Goal: Task Accomplishment & Management: Manage account settings

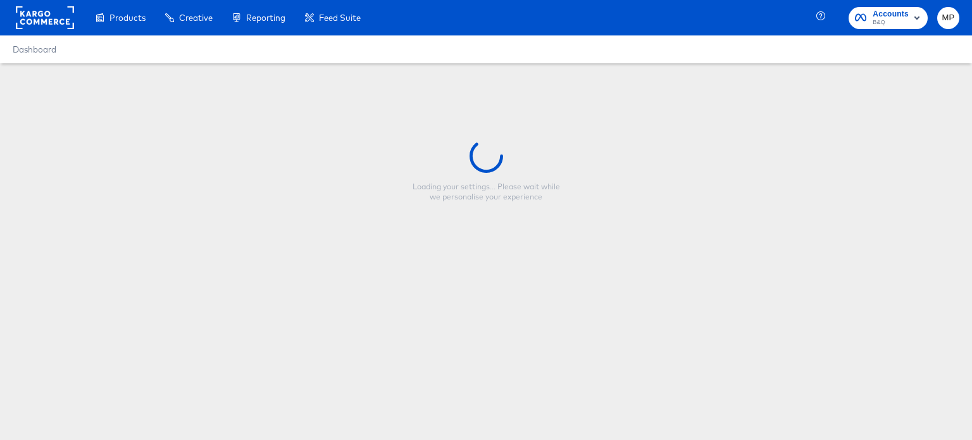
type input "Tradepoint Yellow - Erbauer - Full Price"
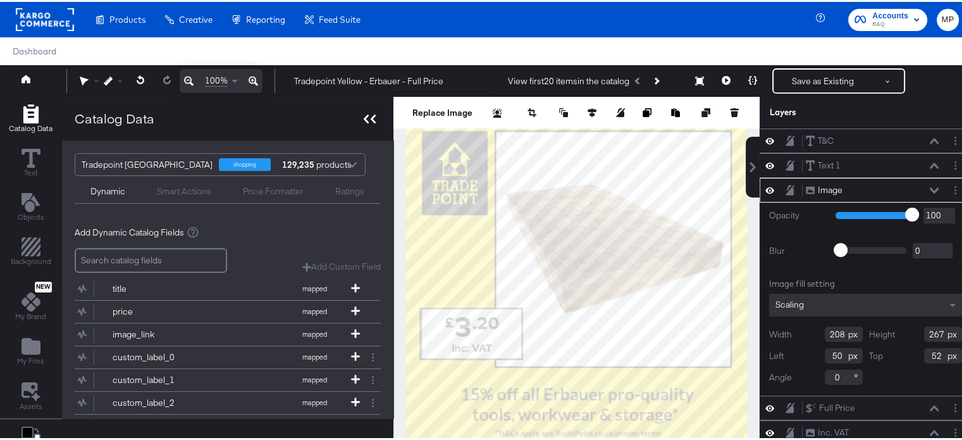
click at [364, 115] on icon at bounding box center [366, 117] width 5 height 9
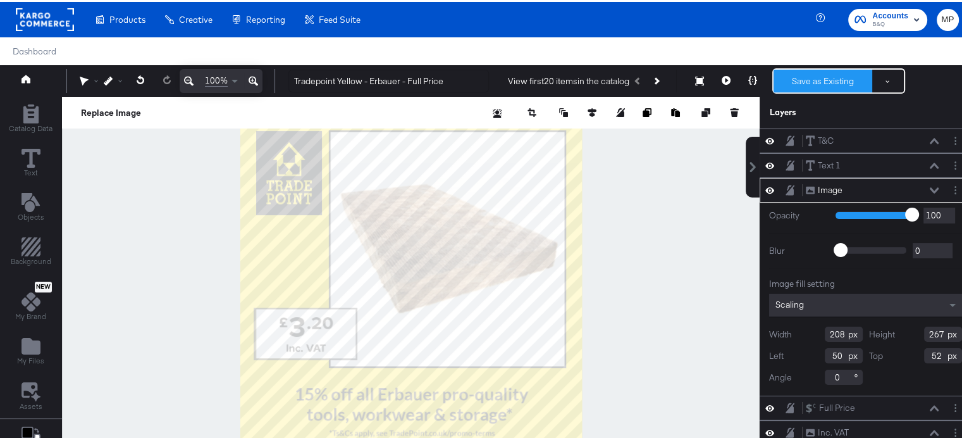
click at [833, 83] on button "Save as Existing" at bounding box center [823, 79] width 99 height 23
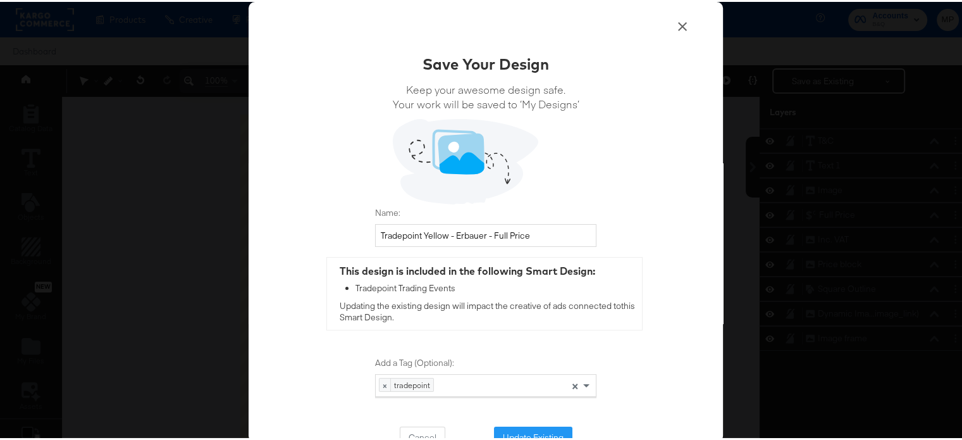
click at [675, 30] on icon at bounding box center [682, 24] width 15 height 15
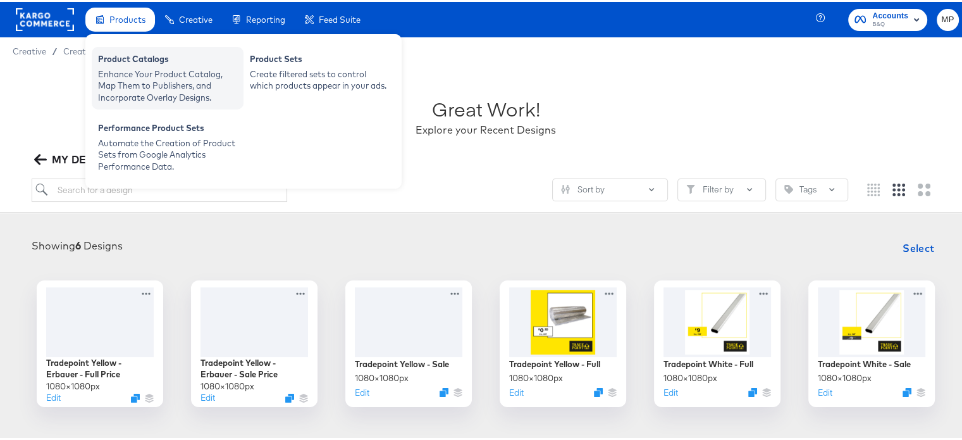
click at [144, 64] on div "Product Catalogs" at bounding box center [167, 58] width 139 height 15
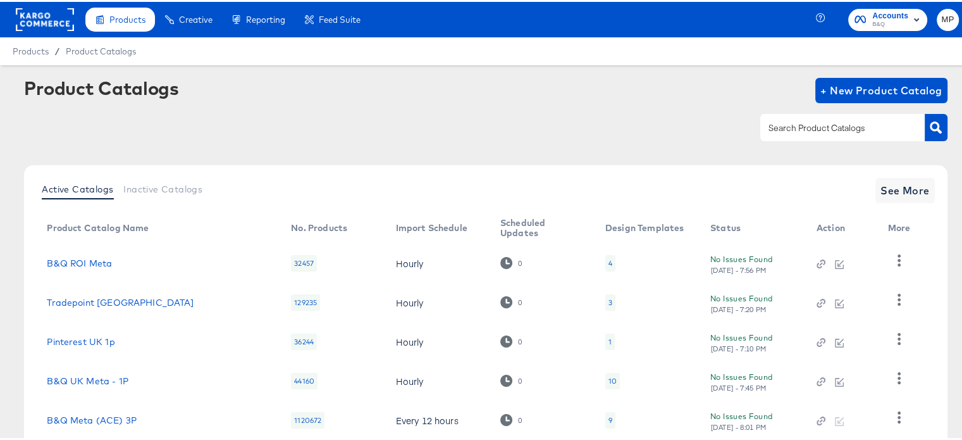
click at [609, 298] on div "3" at bounding box center [611, 300] width 4 height 10
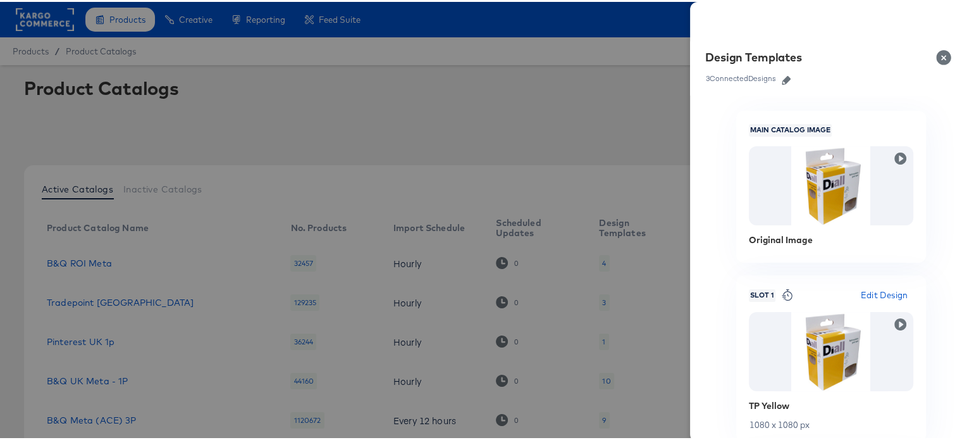
click at [782, 78] on icon "button" at bounding box center [786, 78] width 9 height 9
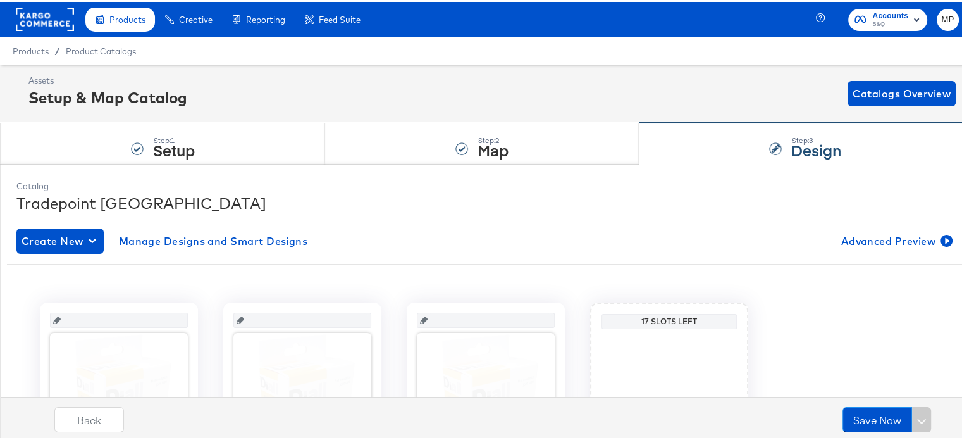
scroll to position [163, 0]
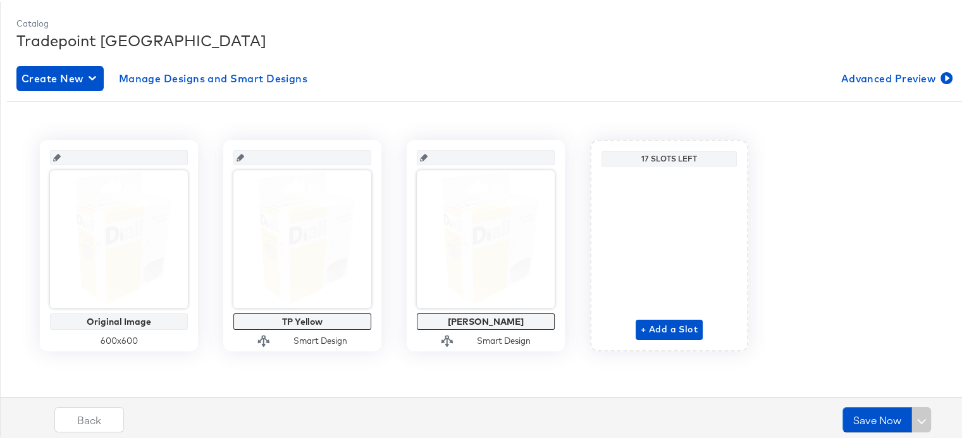
click at [662, 315] on div "+ Add a Slot" at bounding box center [669, 254] width 67 height 168
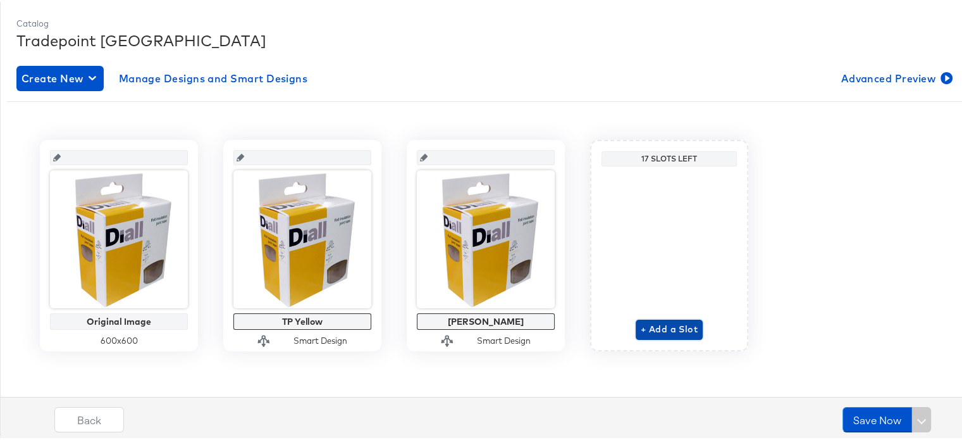
click at [663, 322] on span "+ Add a Slot" at bounding box center [669, 327] width 57 height 16
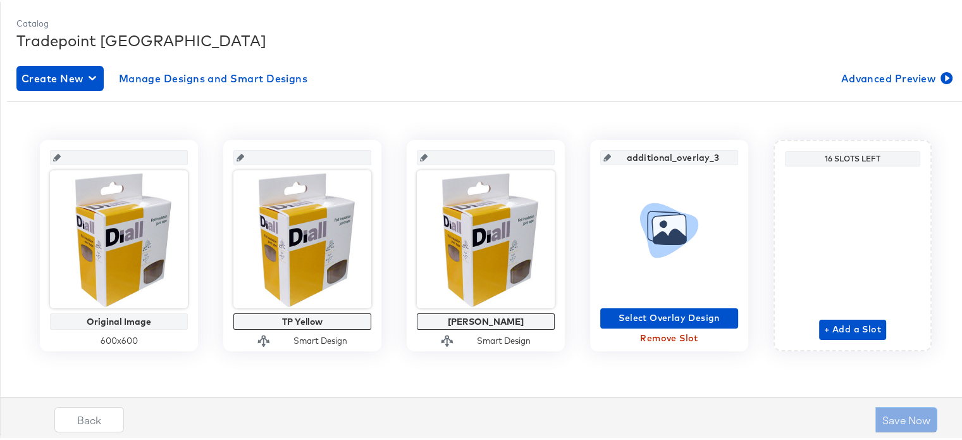
click at [670, 335] on span "Remove Slot" at bounding box center [669, 336] width 128 height 16
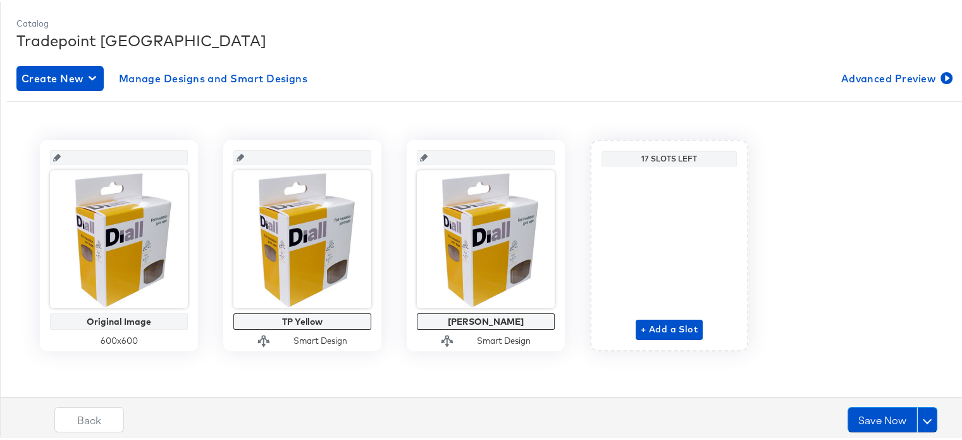
scroll to position [0, 0]
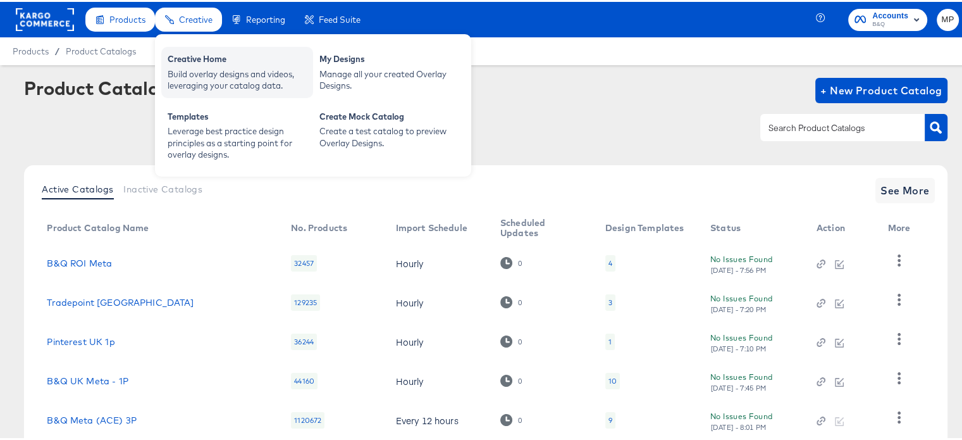
click at [223, 74] on div "Build overlay designs and videos, leveraging your catalog data." at bounding box center [237, 77] width 139 height 23
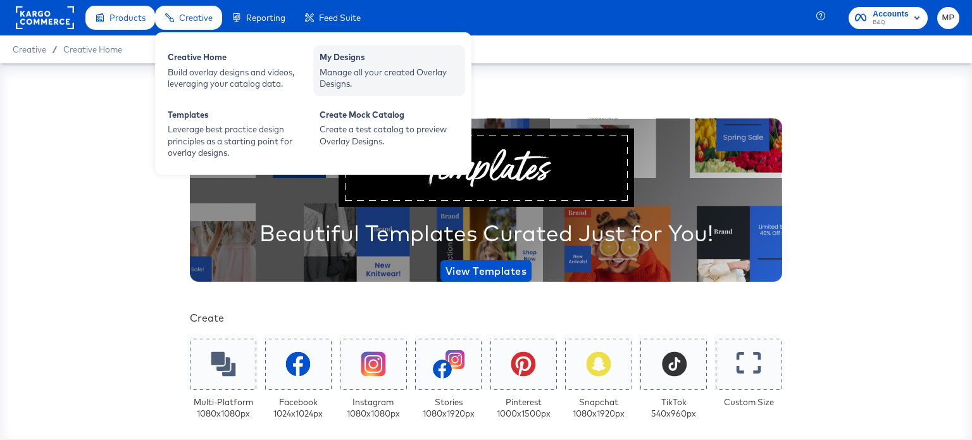
click at [344, 63] on div "My Designs" at bounding box center [388, 58] width 139 height 15
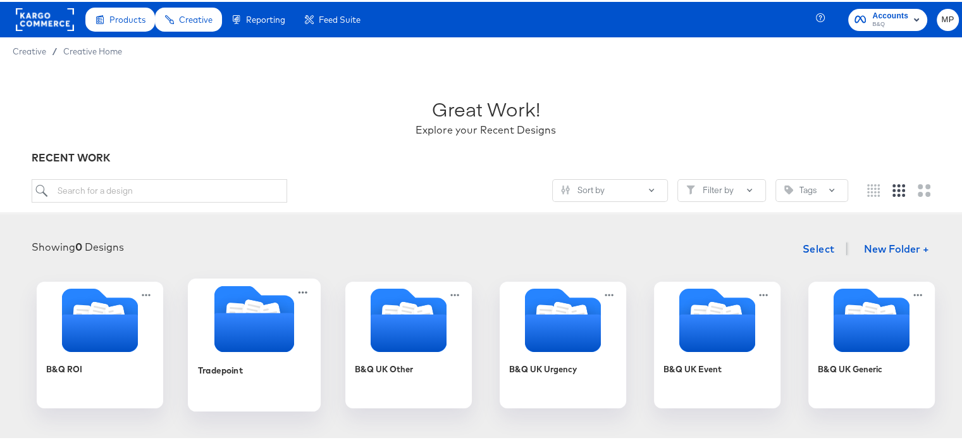
click at [253, 326] on icon "Folder" at bounding box center [254, 330] width 80 height 39
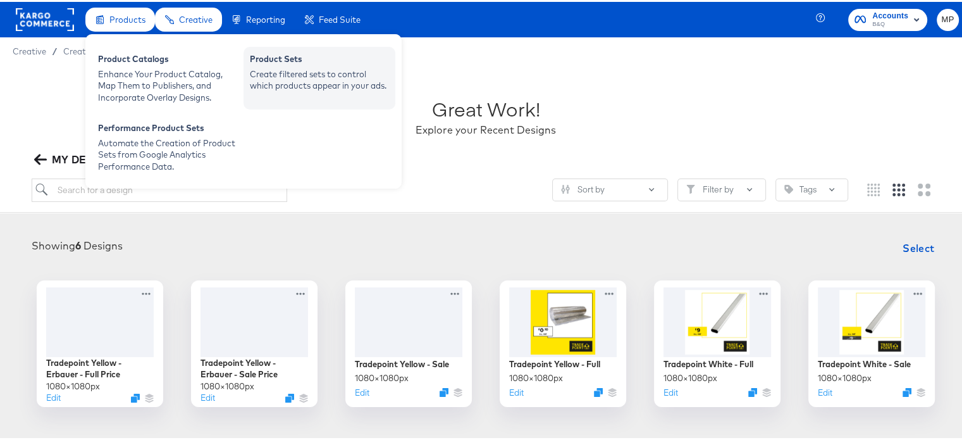
click at [273, 83] on div "Create filtered sets to control which products appear in your ads." at bounding box center [319, 77] width 139 height 23
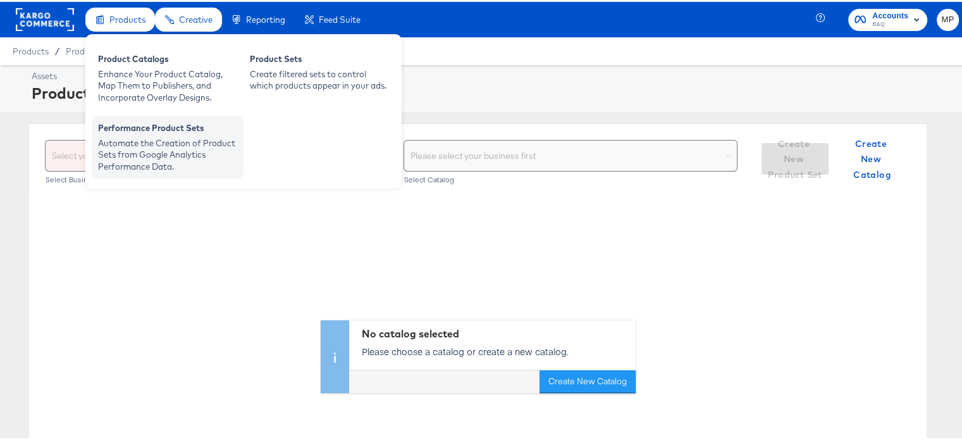
click at [140, 138] on div "Automate the Creation of Product Sets from Google Analytics Performance Data." at bounding box center [167, 152] width 139 height 35
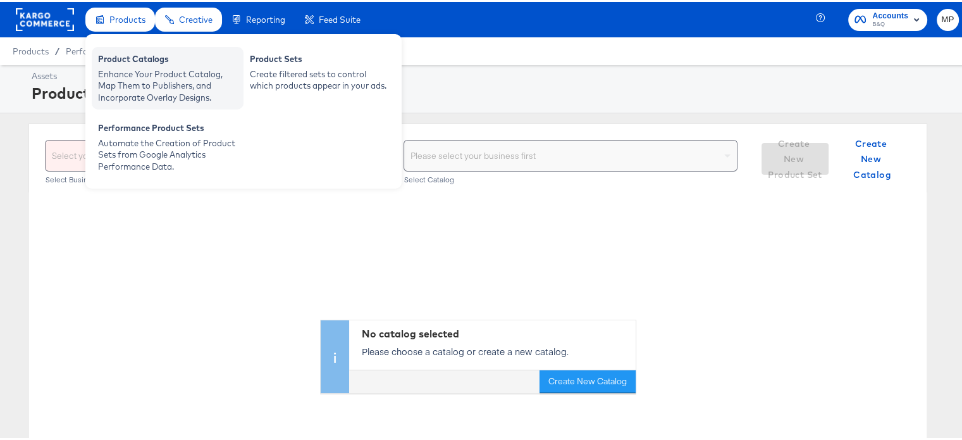
click at [145, 81] on div "Enhance Your Product Catalog, Map Them to Publishers, and Incorporate Overlay D…" at bounding box center [167, 83] width 139 height 35
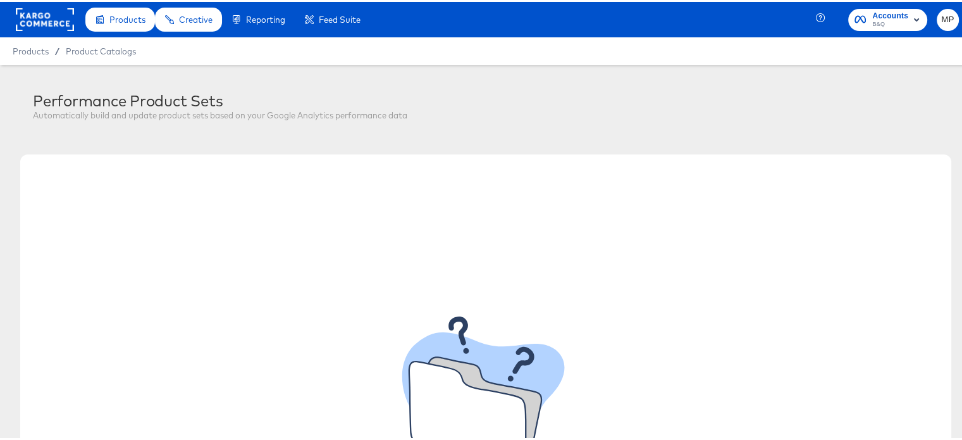
click at [20, 53] on span "Products" at bounding box center [31, 49] width 36 height 10
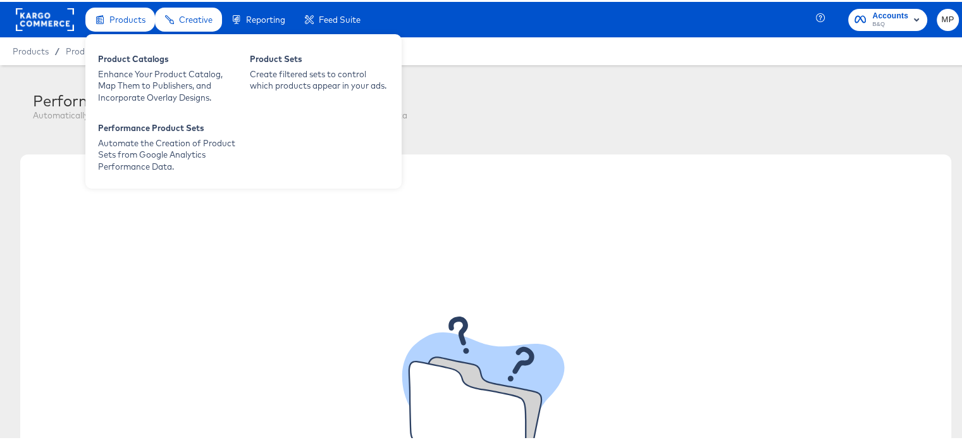
click at [132, 26] on div "Products" at bounding box center [120, 18] width 70 height 25
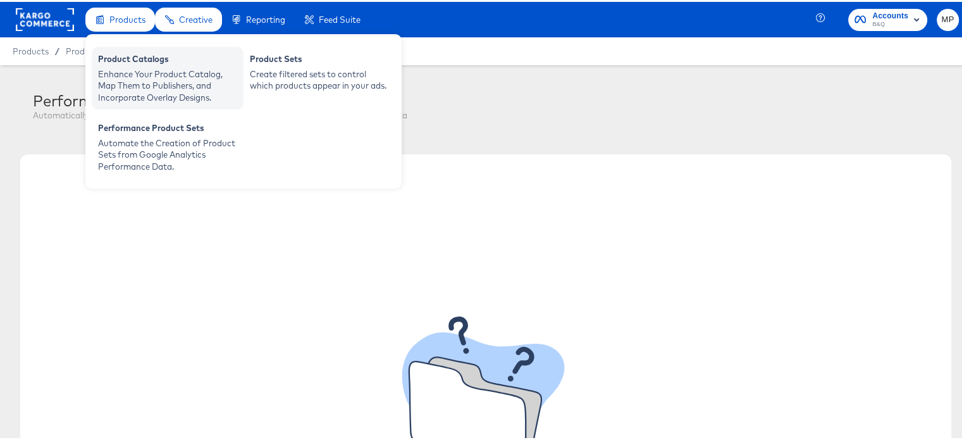
click at [137, 56] on div "Product Catalogs" at bounding box center [167, 58] width 139 height 15
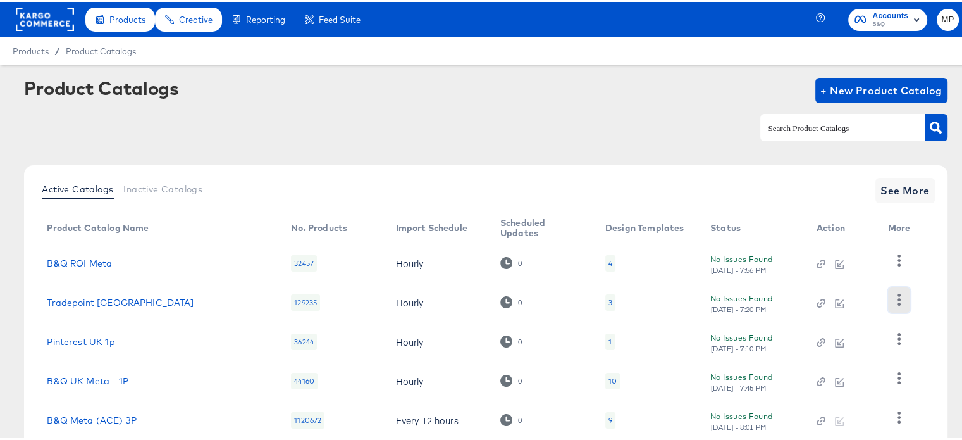
click at [896, 297] on icon "button" at bounding box center [899, 298] width 12 height 12
click at [609, 300] on div "3" at bounding box center [611, 300] width 4 height 10
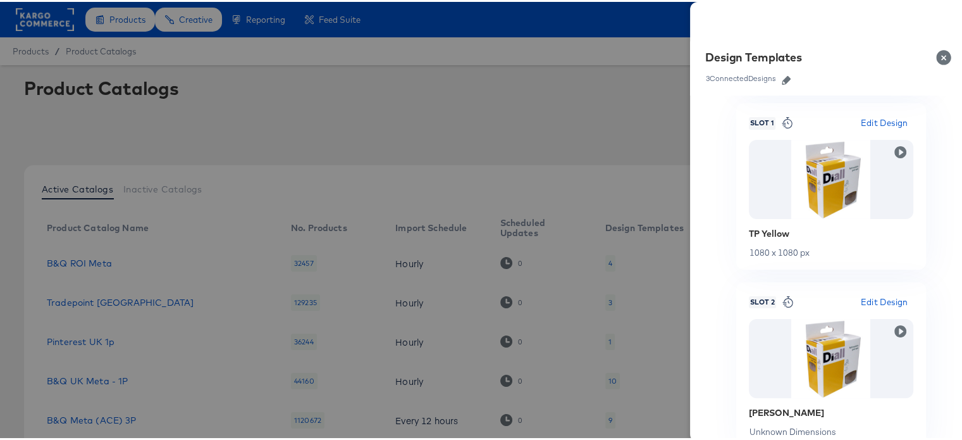
click at [782, 78] on icon "button" at bounding box center [786, 78] width 9 height 9
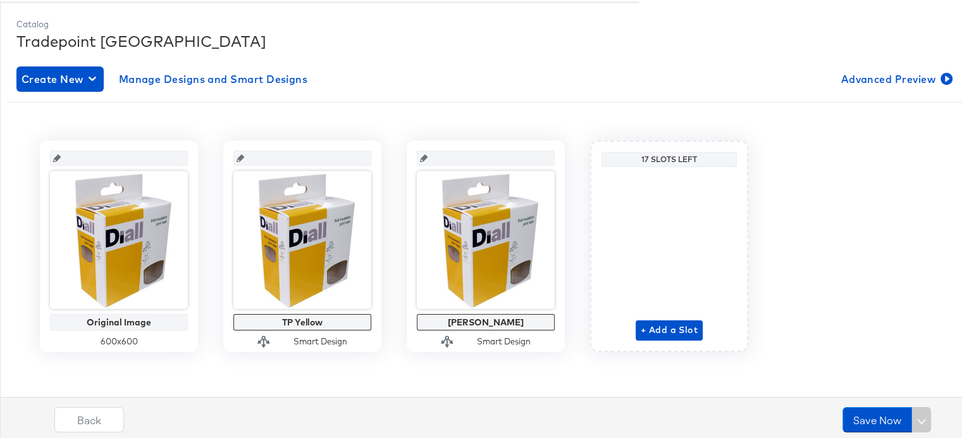
scroll to position [162, 0]
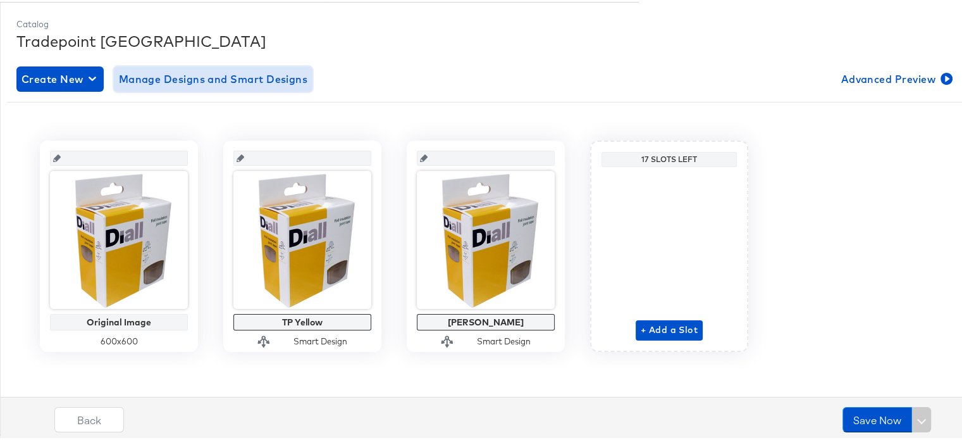
click at [275, 84] on span "Manage Designs and Smart Designs" at bounding box center [213, 77] width 189 height 18
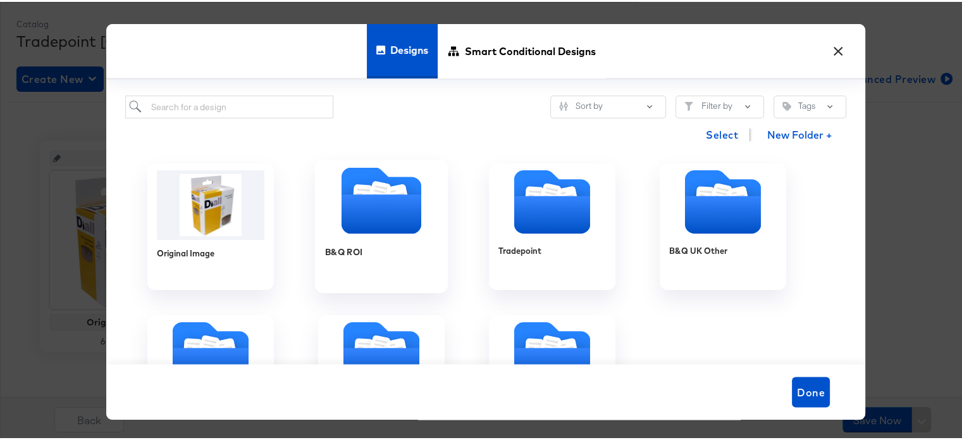
scroll to position [56, 0]
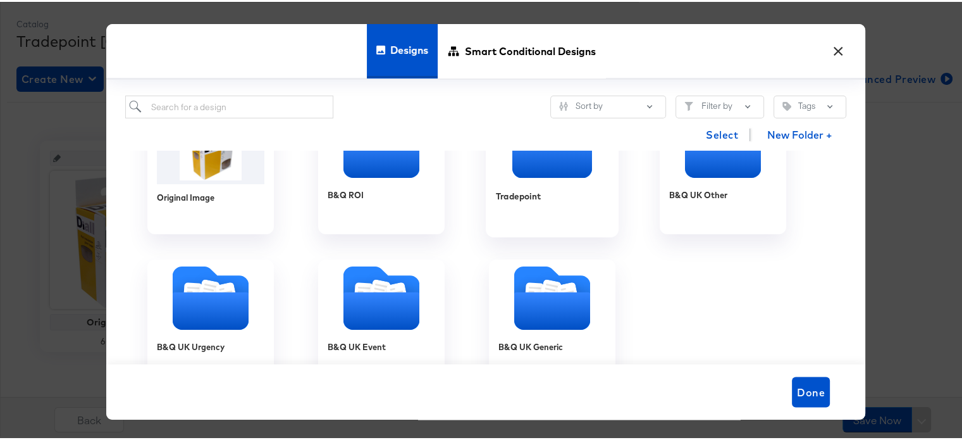
click at [572, 166] on icon "Folder" at bounding box center [552, 156] width 80 height 39
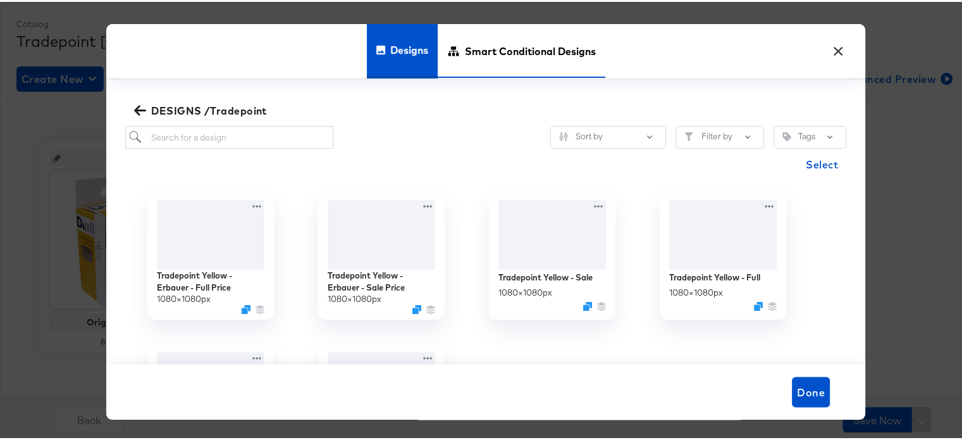
click at [542, 51] on span "Smart Conditional Designs" at bounding box center [530, 49] width 131 height 56
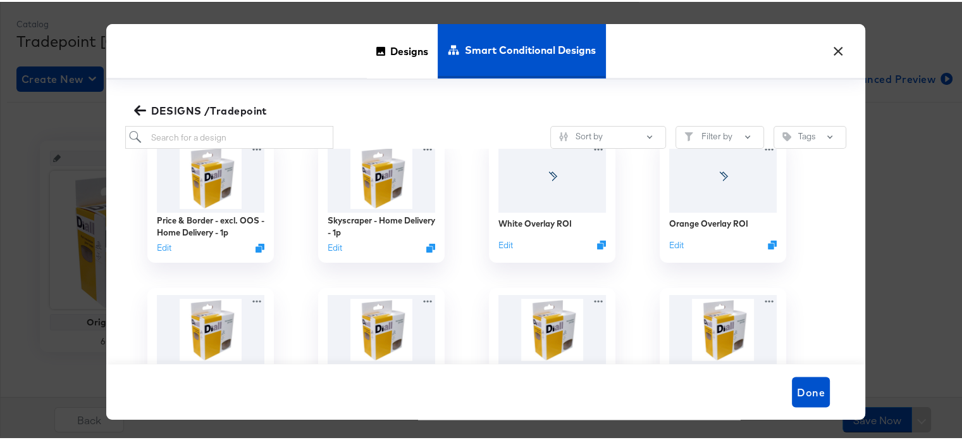
scroll to position [0, 0]
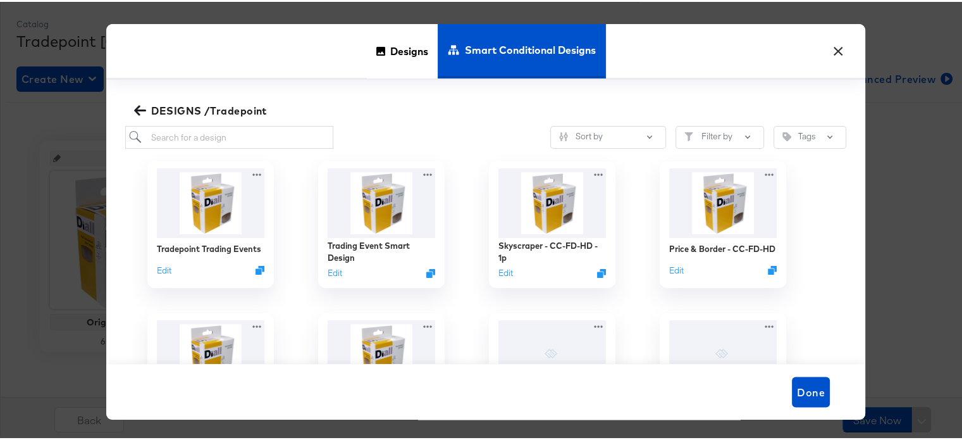
click at [147, 109] on span "DESIGNS /Tradepoint" at bounding box center [202, 109] width 130 height 18
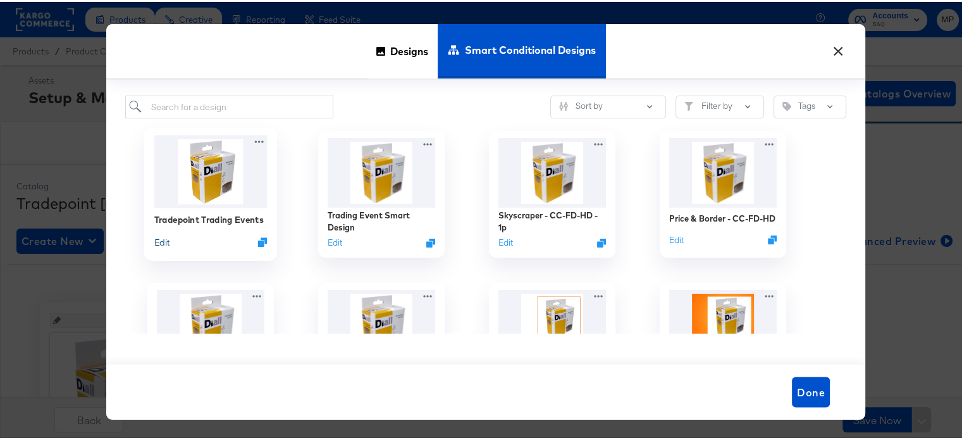
click at [158, 240] on button "Edit" at bounding box center [161, 240] width 15 height 12
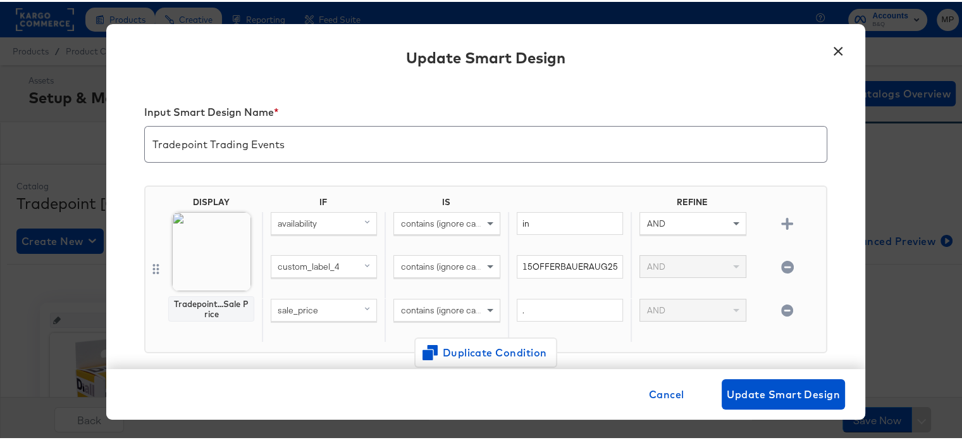
click at [827, 53] on button "×" at bounding box center [838, 46] width 23 height 23
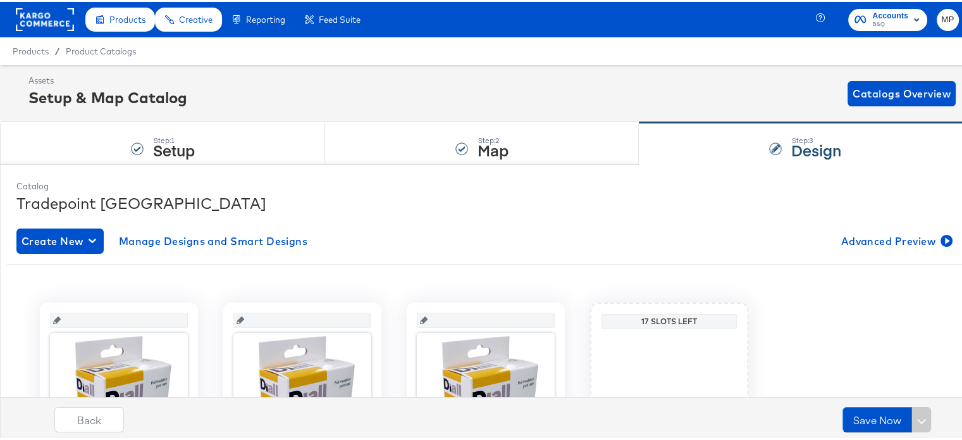
click at [39, 22] on rect at bounding box center [45, 17] width 58 height 23
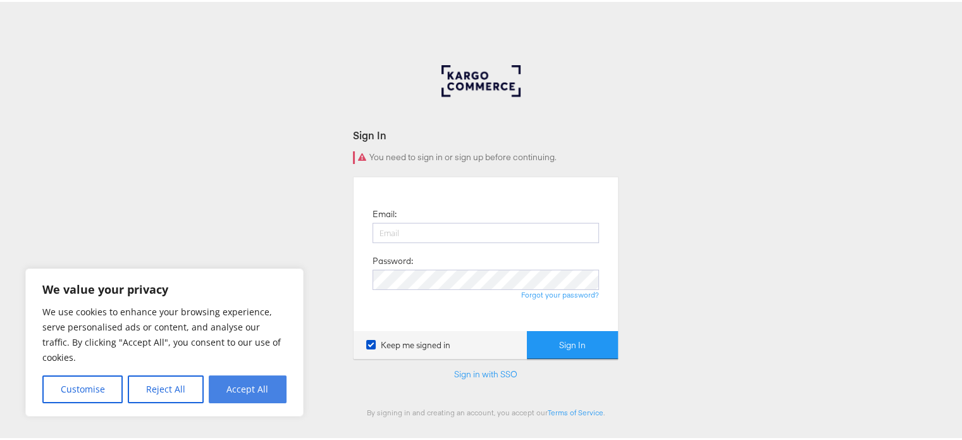
type input "mehul.panwar@dentsu.com"
click at [257, 388] on button "Accept All" at bounding box center [248, 387] width 78 height 28
checkbox input "true"
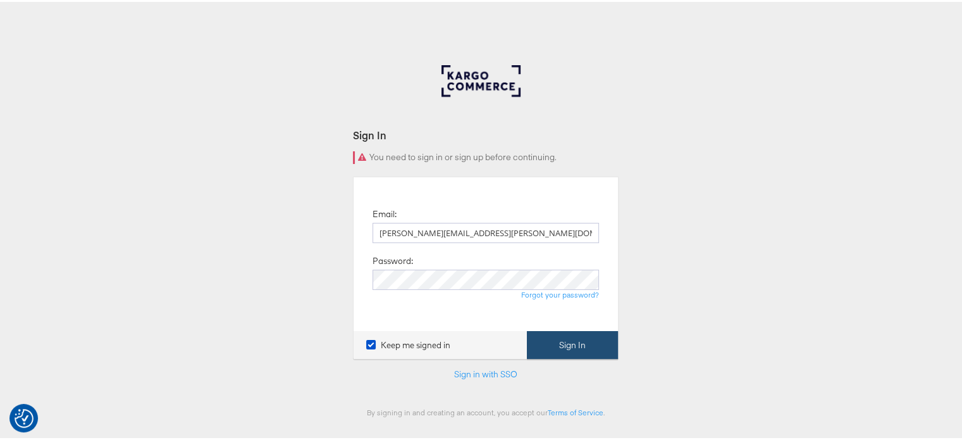
click at [575, 348] on button "Sign In" at bounding box center [572, 343] width 91 height 28
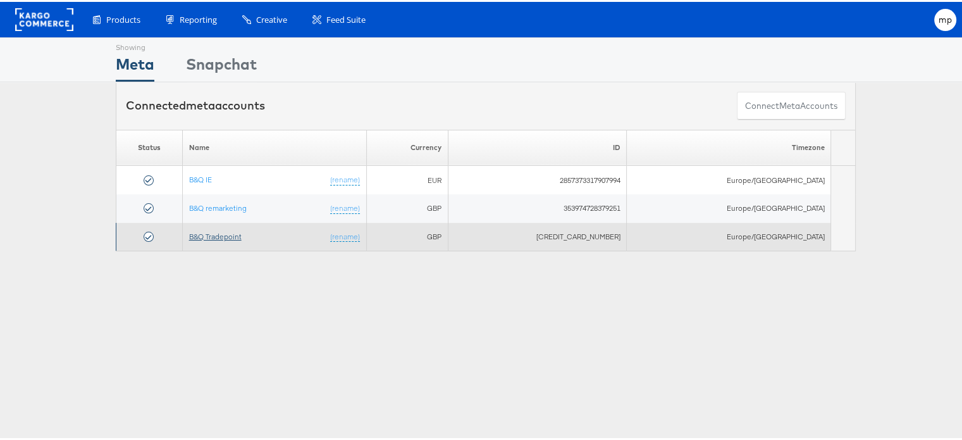
click at [224, 230] on link "B&Q Tradepoint" at bounding box center [215, 234] width 53 height 9
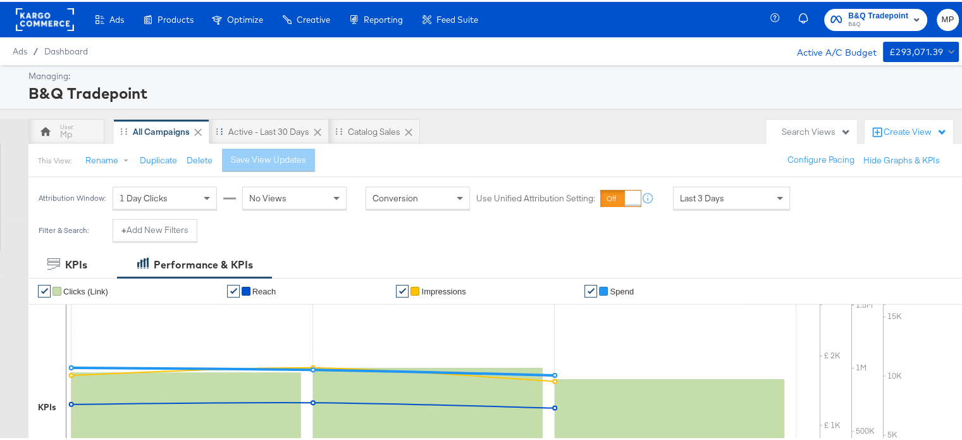
click at [317, 133] on icon at bounding box center [317, 130] width 13 height 13
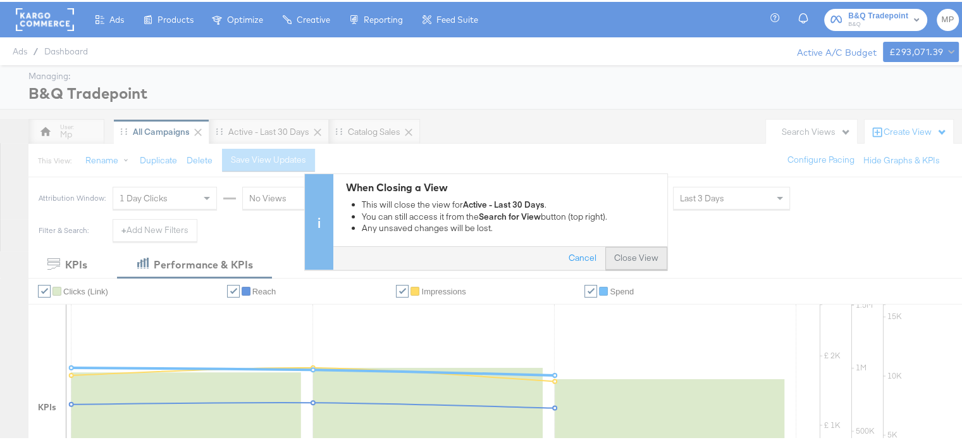
click at [625, 259] on button "Close View" at bounding box center [636, 256] width 62 height 23
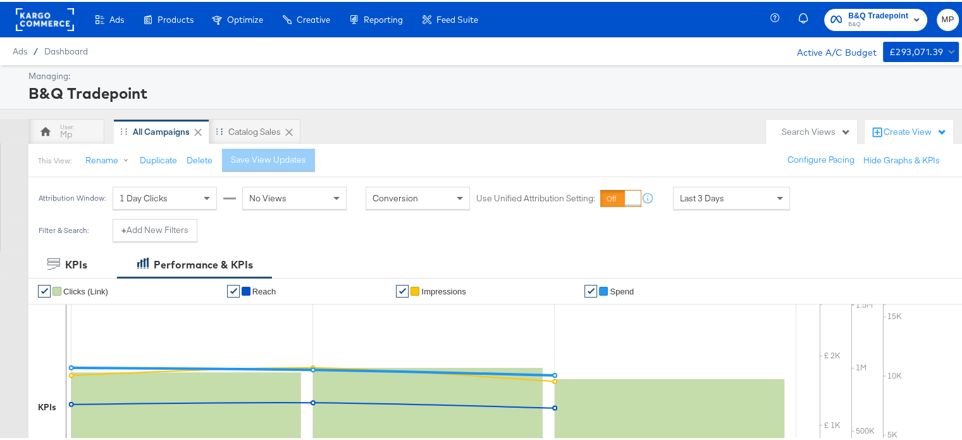
click at [292, 131] on icon at bounding box center [289, 130] width 13 height 13
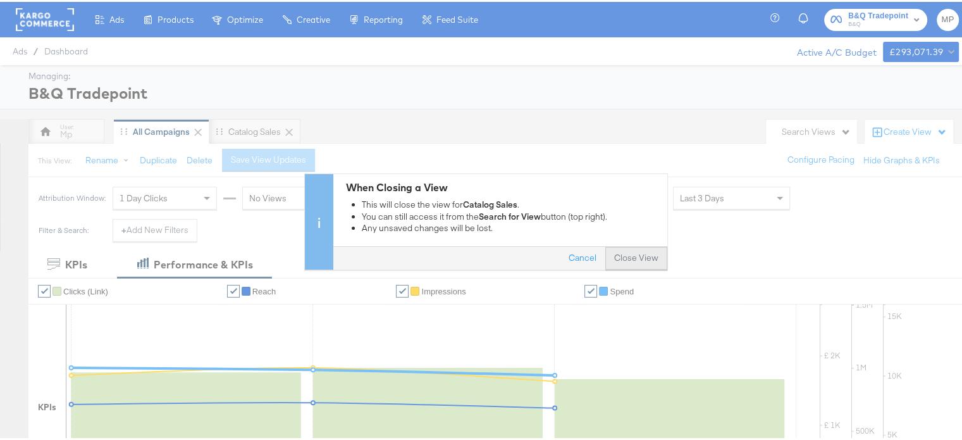
click at [630, 252] on button "Close View" at bounding box center [636, 256] width 62 height 23
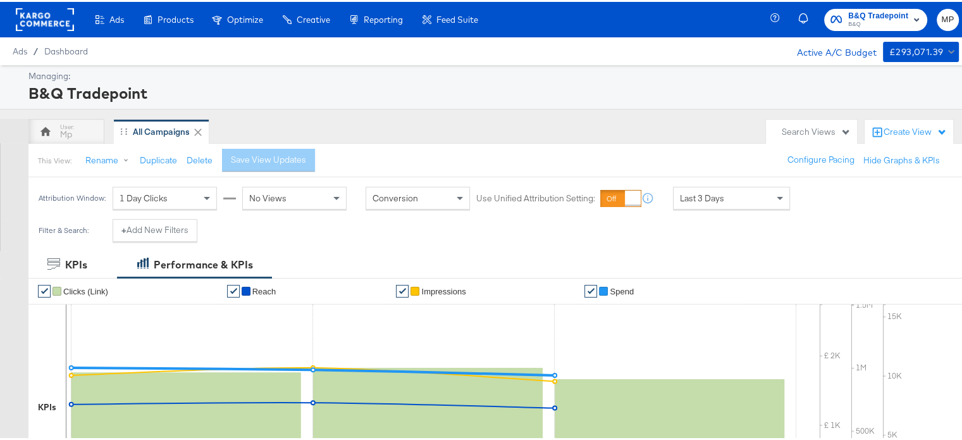
click at [810, 128] on div "Search Views" at bounding box center [816, 130] width 69 height 12
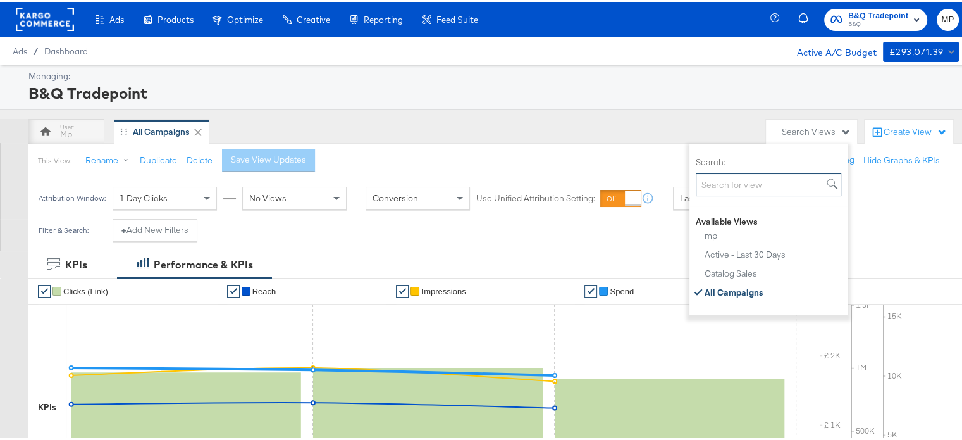
click at [721, 184] on input "Search:" at bounding box center [768, 182] width 145 height 23
type input "active"
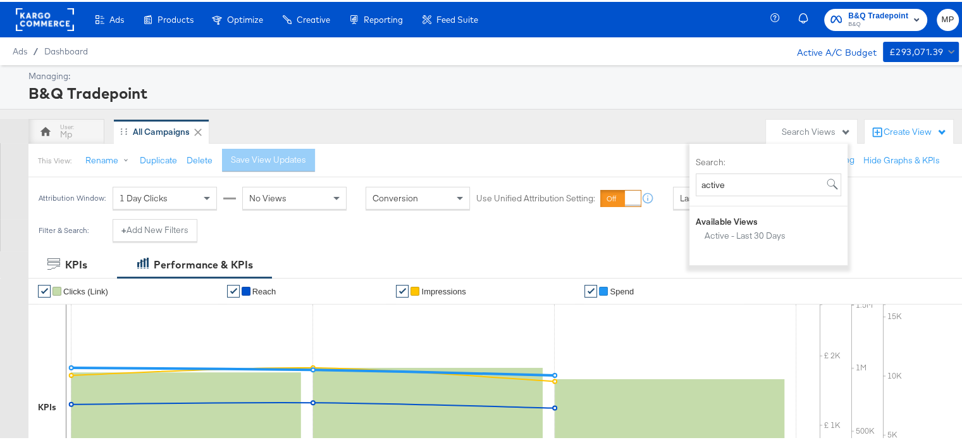
click at [883, 204] on div "Attribution Window: 1 Day Clicks No Views Conversion Use Unified Attribution Se…" at bounding box center [486, 196] width 972 height 42
click at [888, 135] on div "Create View" at bounding box center [915, 130] width 63 height 13
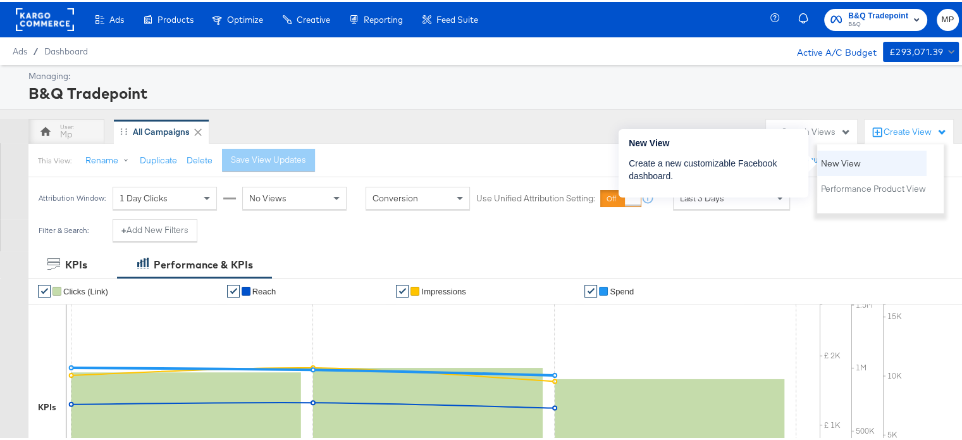
click at [850, 159] on span "New View" at bounding box center [841, 162] width 40 height 12
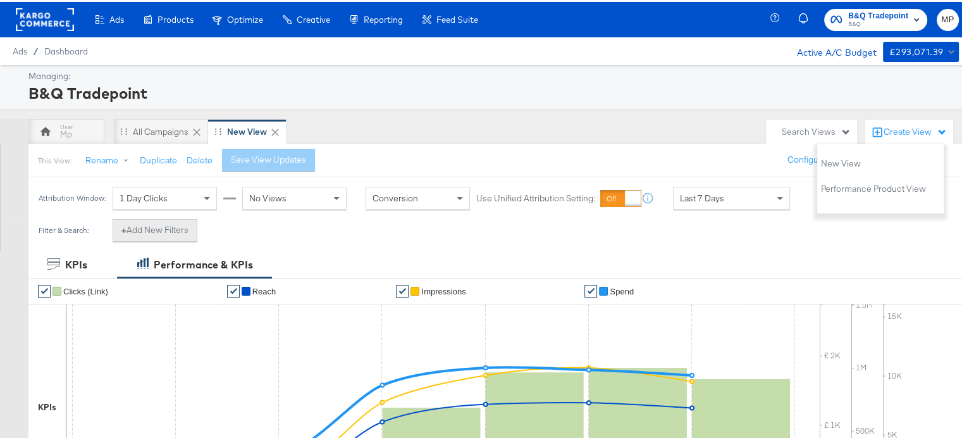
click at [179, 232] on button "+ Add New Filters" at bounding box center [155, 228] width 85 height 23
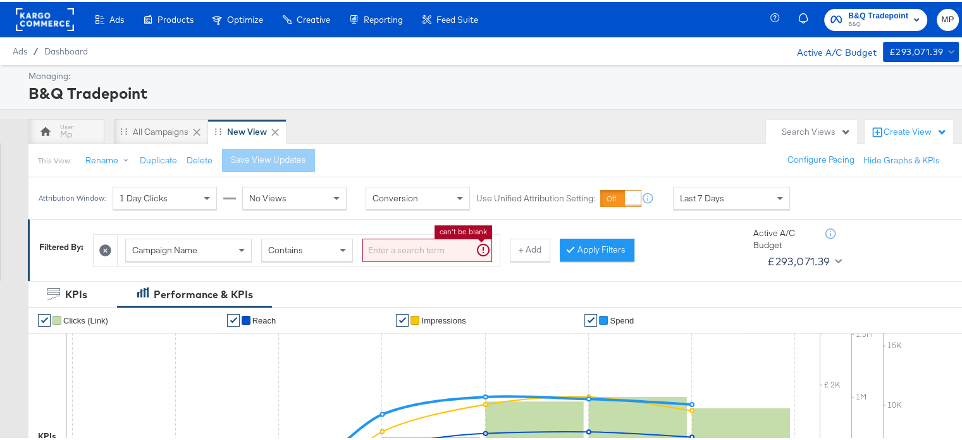
click at [417, 249] on input "search" at bounding box center [427, 248] width 130 height 23
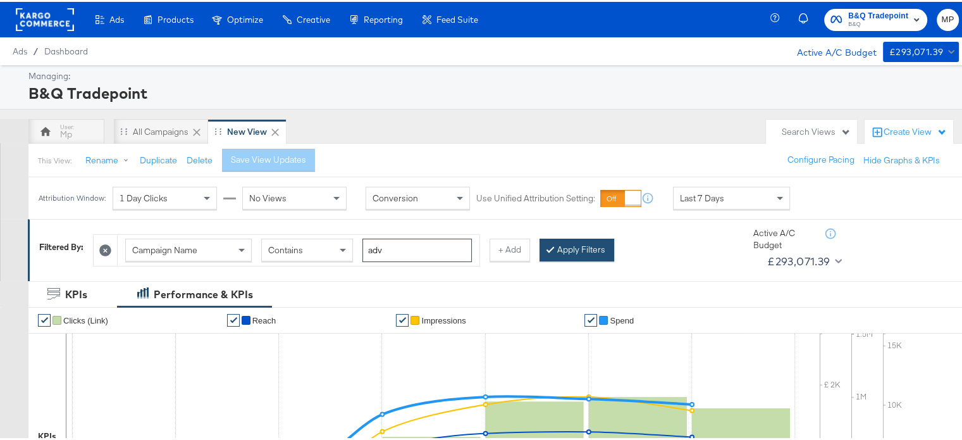
type input "adv"
click at [590, 245] on button "Apply Filters" at bounding box center [577, 248] width 75 height 23
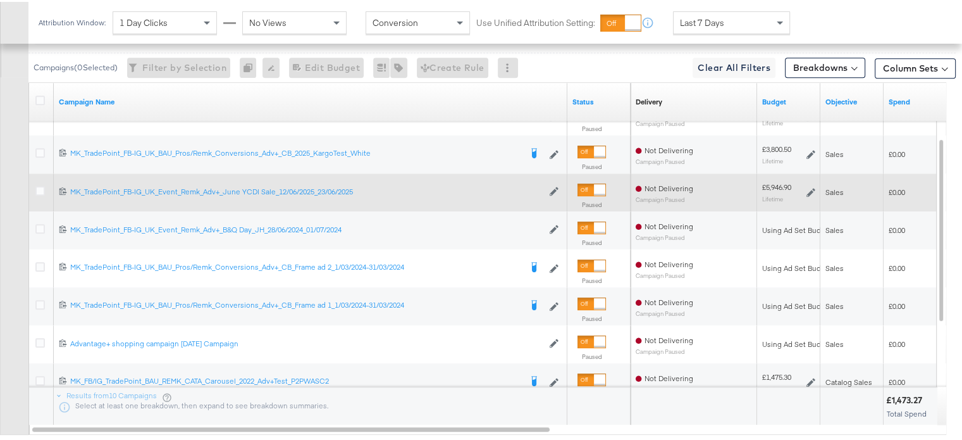
scroll to position [657, 0]
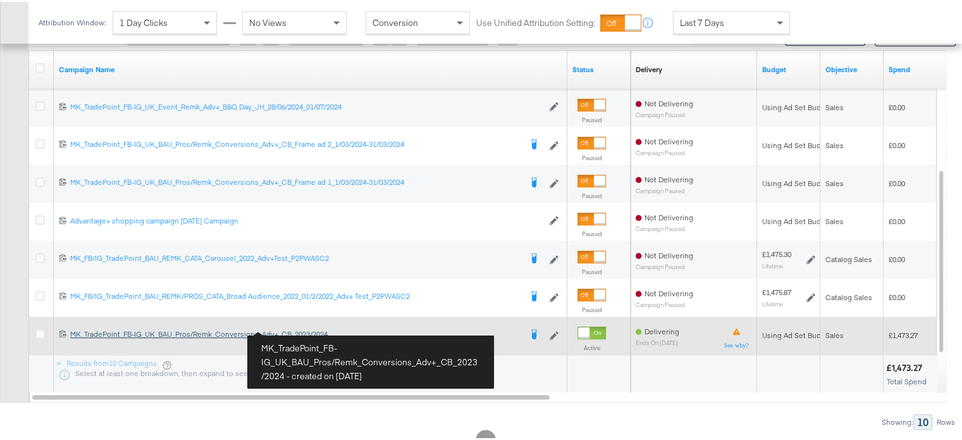
click at [261, 332] on div "MK_TradePoint_FB-IG_UK_BAU_Pros/Remk_Conversions_Adv+_CB_2023/2024 MK_TradePoin…" at bounding box center [295, 332] width 450 height 10
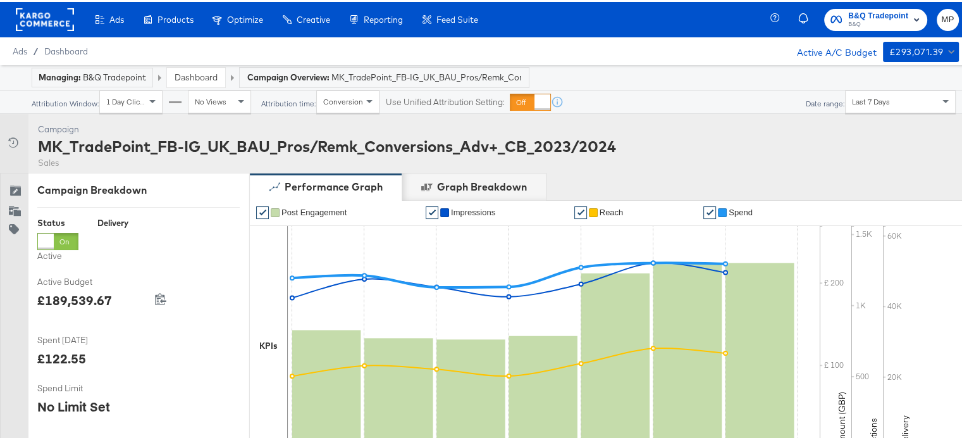
scroll to position [455, 0]
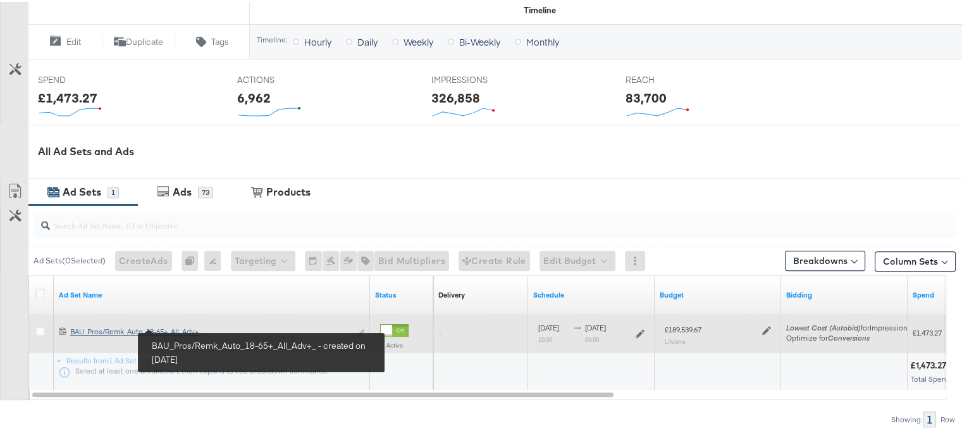
click at [168, 326] on div "BAU_Pros/Remk_Auto_18-65+_All_Adv+_ BAU_Pros/Remk_Auto_18-65+_All_Adv+_" at bounding box center [210, 330] width 280 height 10
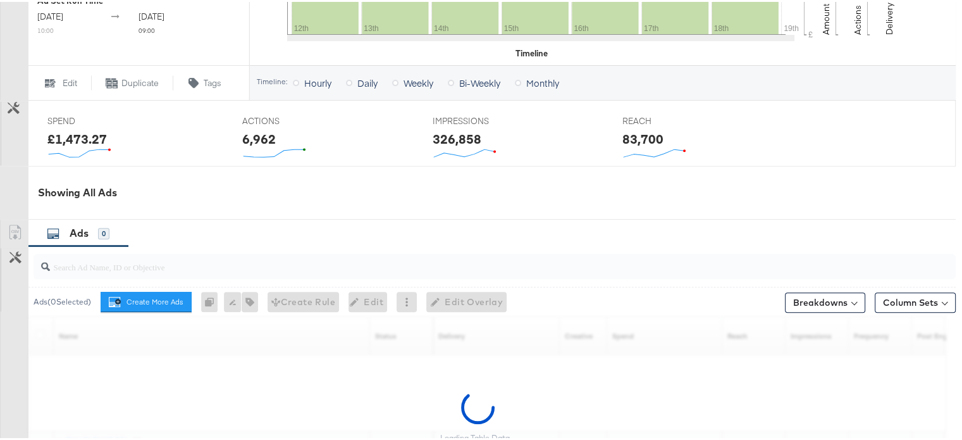
scroll to position [601, 0]
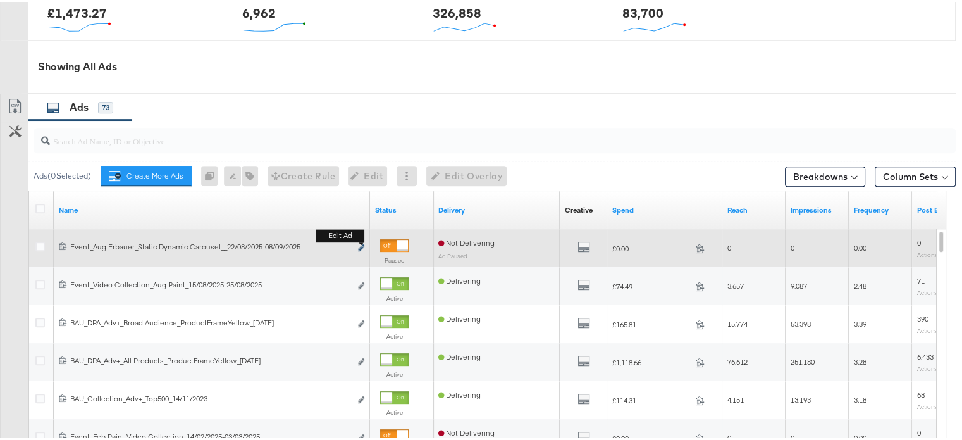
click at [361, 244] on icon "link" at bounding box center [361, 245] width 6 height 7
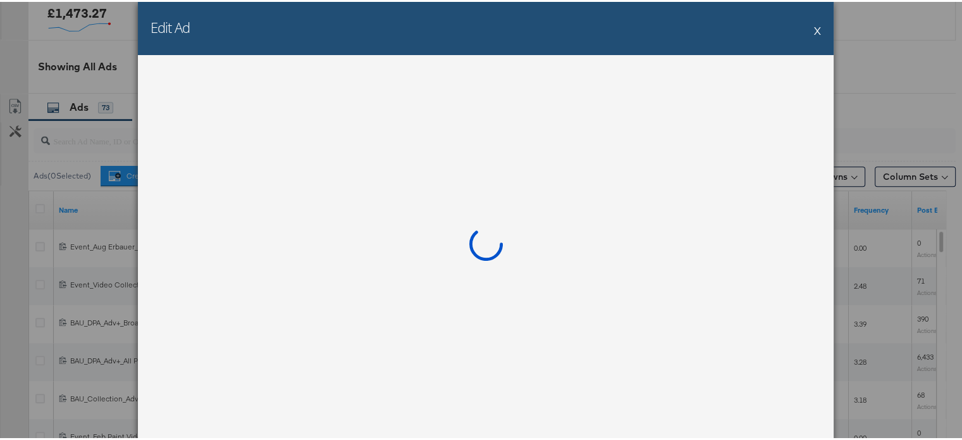
click at [814, 27] on button "X" at bounding box center [817, 28] width 7 height 25
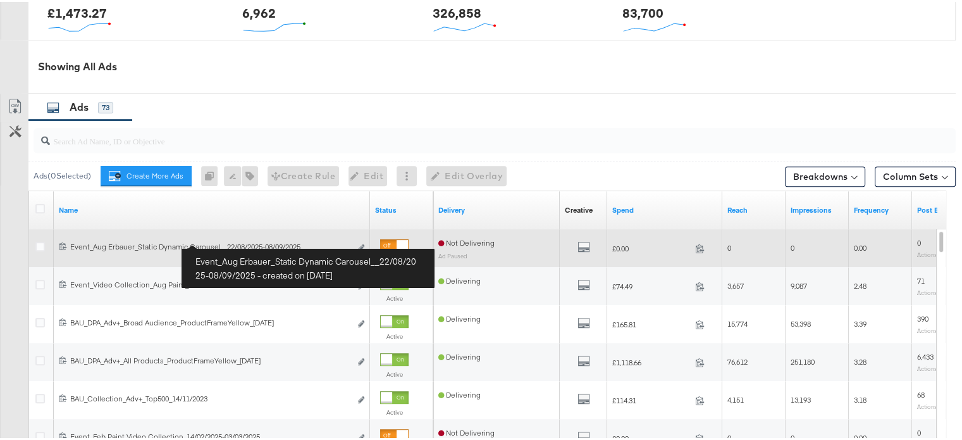
click at [204, 241] on div "Event_Aug Erbauer_Static Dynamic Carousel__22/08/2025-08/09/2025 Event_Aug Erba…" at bounding box center [210, 245] width 280 height 10
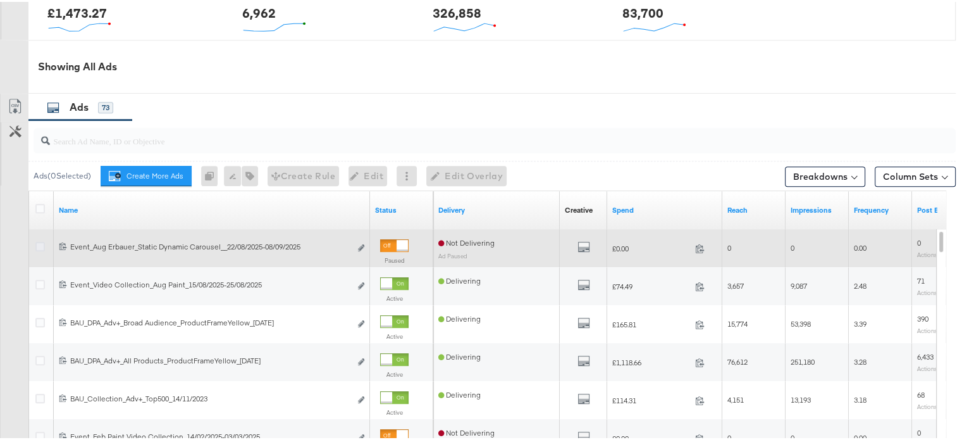
click at [35, 242] on icon at bounding box center [39, 244] width 9 height 9
click at [0, 0] on input "checkbox" at bounding box center [0, 0] width 0 height 0
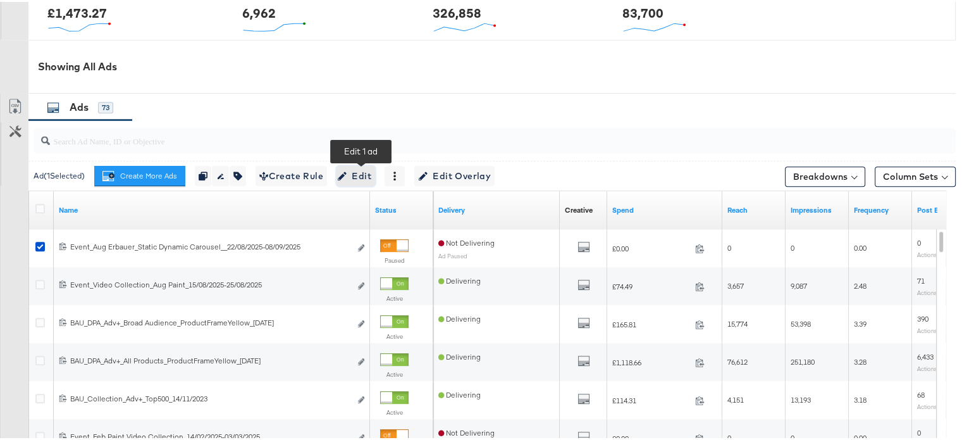
click at [365, 167] on span "Edit" at bounding box center [355, 174] width 31 height 16
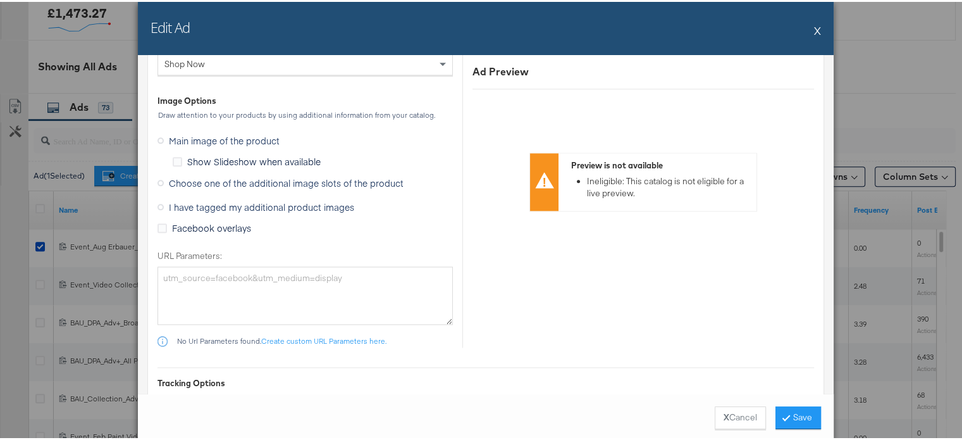
scroll to position [1604, 0]
click at [158, 177] on icon at bounding box center [161, 180] width 6 height 6
click at [0, 0] on input "Choose one of the additional image slots of the product" at bounding box center [0, 0] width 0 height 0
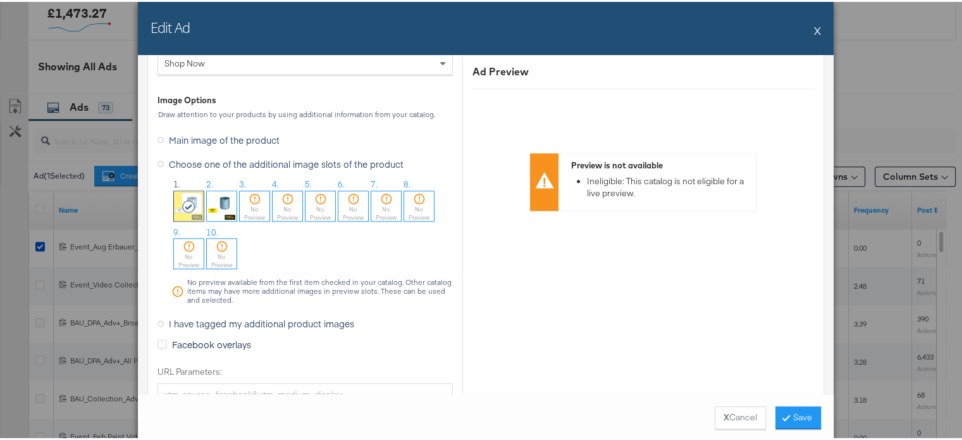
click at [251, 208] on div "No Preview" at bounding box center [255, 211] width 30 height 16
click at [273, 236] on ol "1. 2. 3. 4. No Preview 5. No Preview 6. No Preview 7. No Preview 8. No Preview …" at bounding box center [312, 223] width 282 height 95
click at [814, 27] on button "X" at bounding box center [817, 28] width 7 height 25
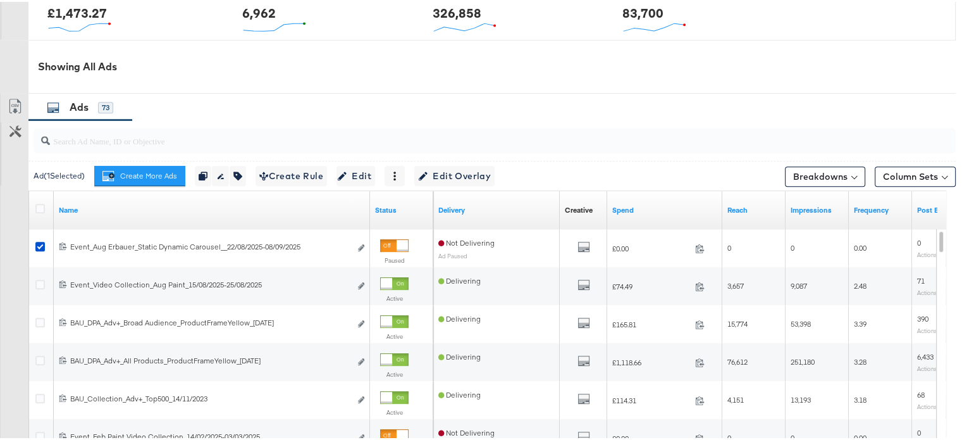
scroll to position [0, 0]
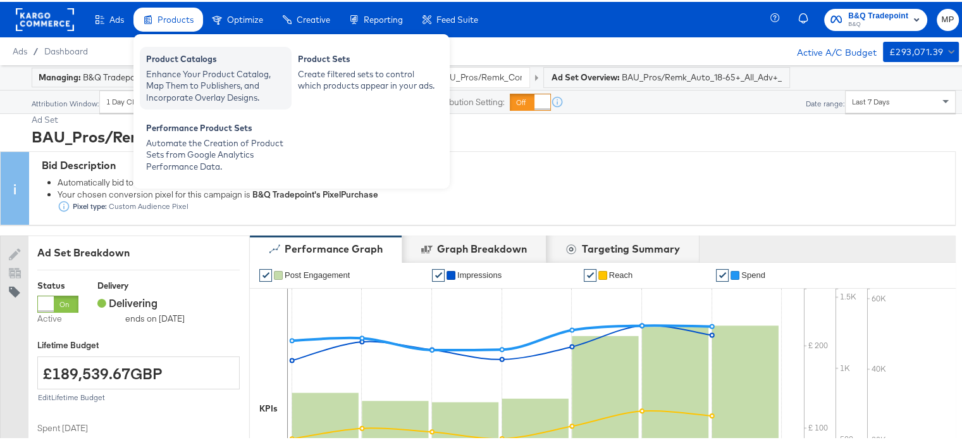
click at [192, 68] on div "Enhance Your Product Catalog, Map Them to Publishers, and Incorporate Overlay D…" at bounding box center [215, 83] width 139 height 35
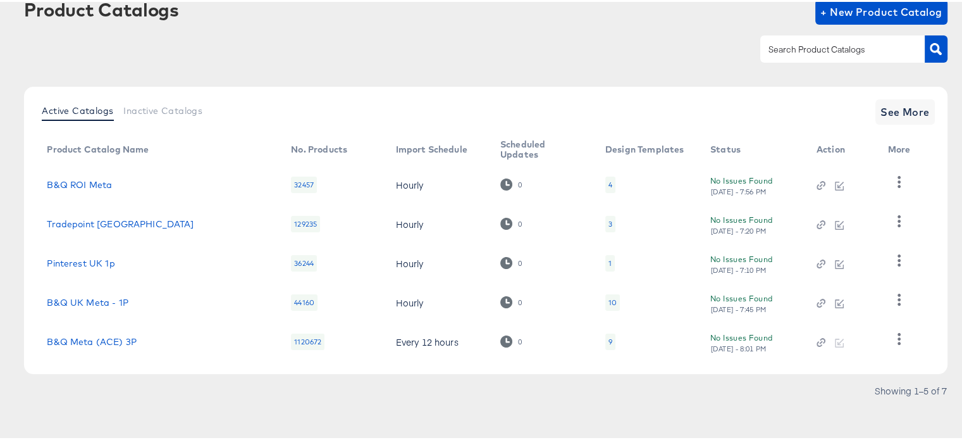
scroll to position [78, 0]
click at [91, 222] on link "Tradepoint UK" at bounding box center [120, 222] width 147 height 10
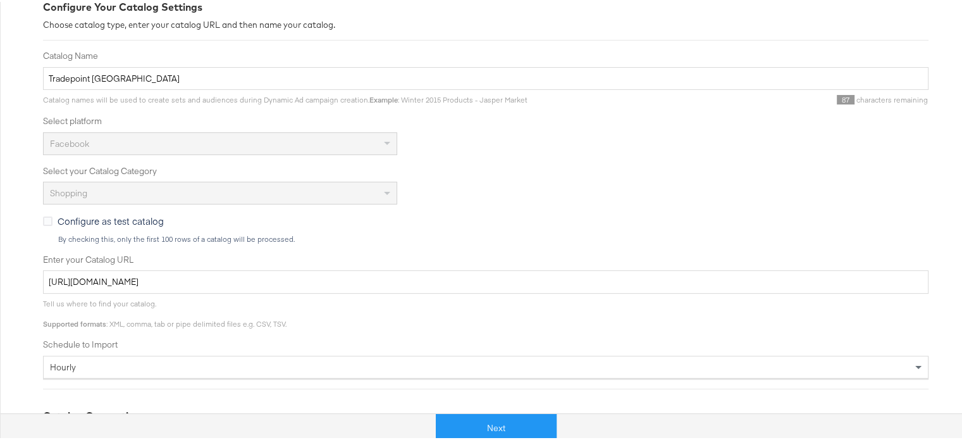
scroll to position [192, 0]
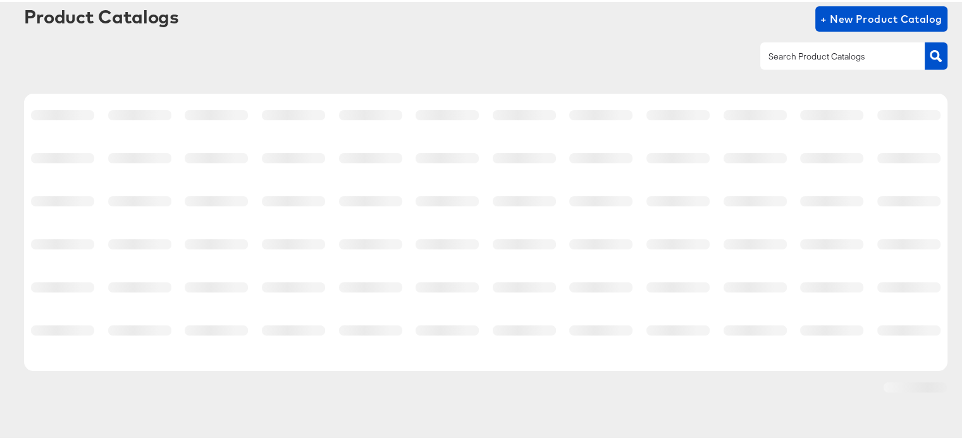
scroll to position [71, 0]
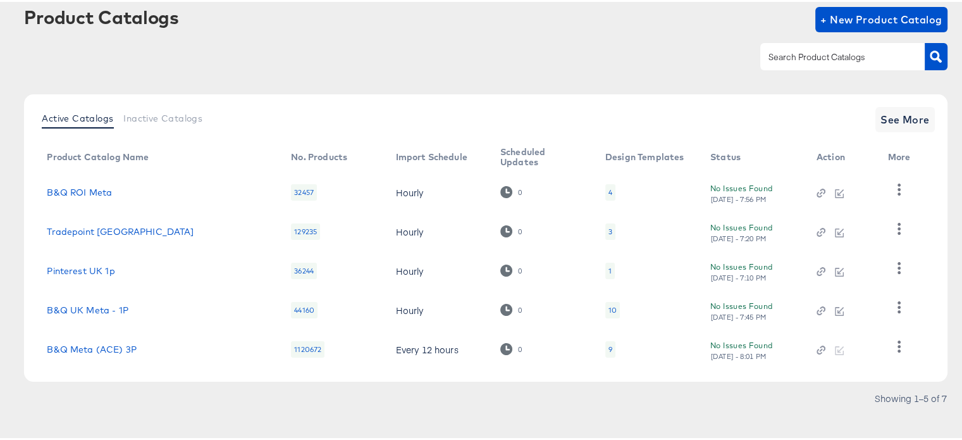
click at [609, 233] on div "3" at bounding box center [611, 230] width 4 height 10
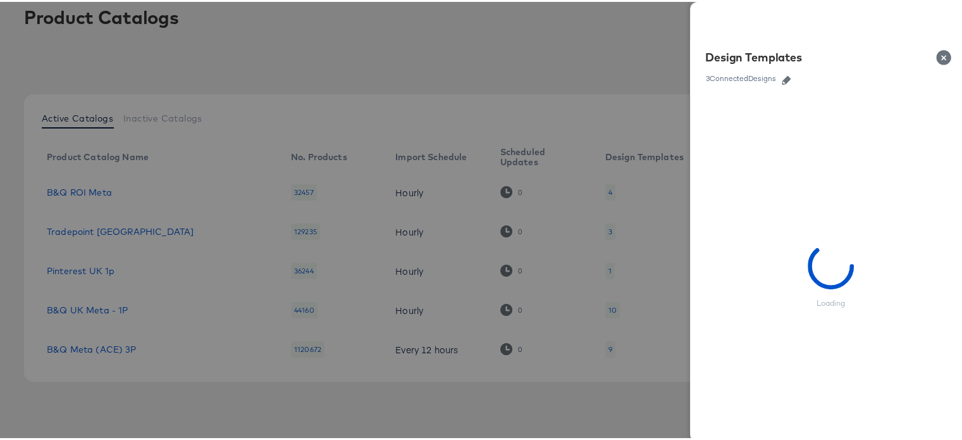
click at [782, 79] on icon "button" at bounding box center [786, 78] width 9 height 9
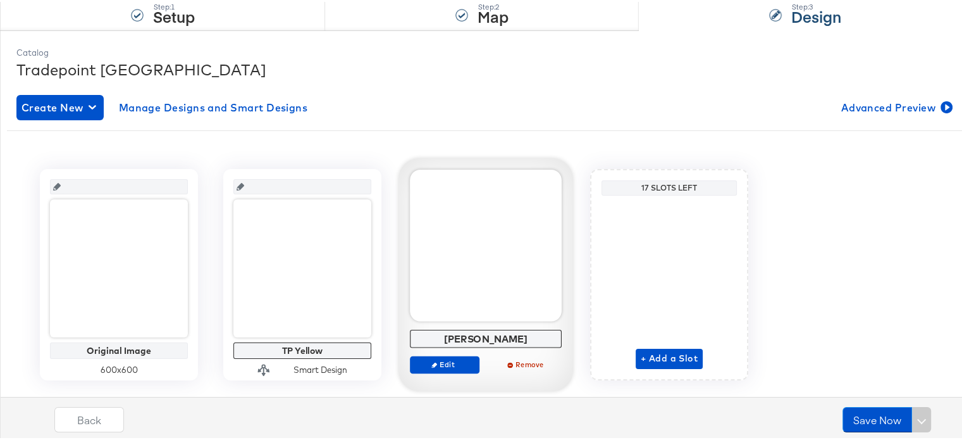
scroll to position [163, 0]
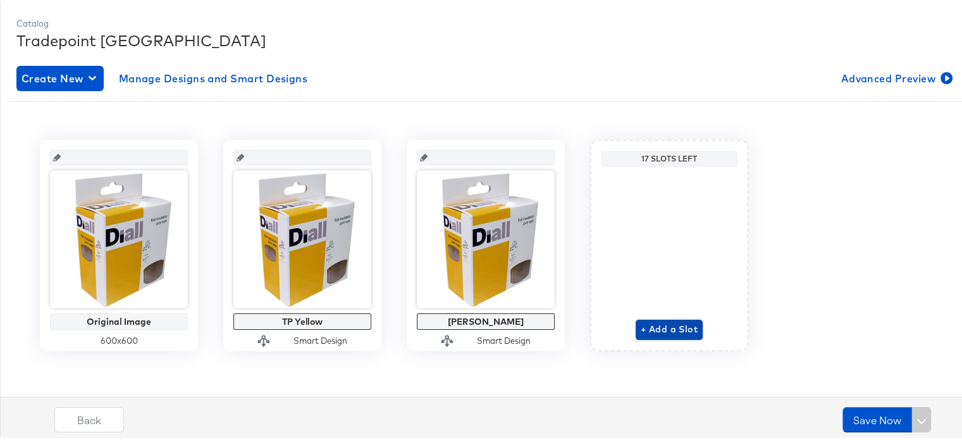
click at [643, 325] on span "+ Add a Slot" at bounding box center [669, 327] width 57 height 16
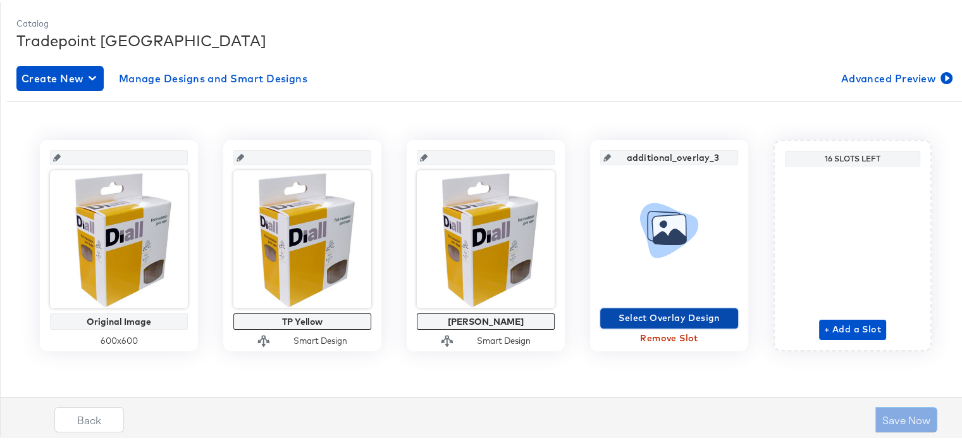
click at [667, 313] on span "Select Overlay Design" at bounding box center [669, 316] width 128 height 16
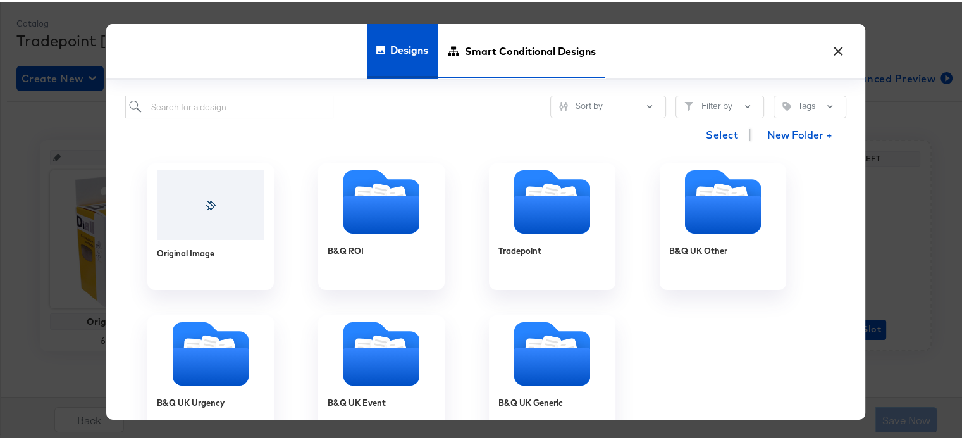
click at [491, 39] on span "Smart Conditional Designs" at bounding box center [530, 49] width 131 height 56
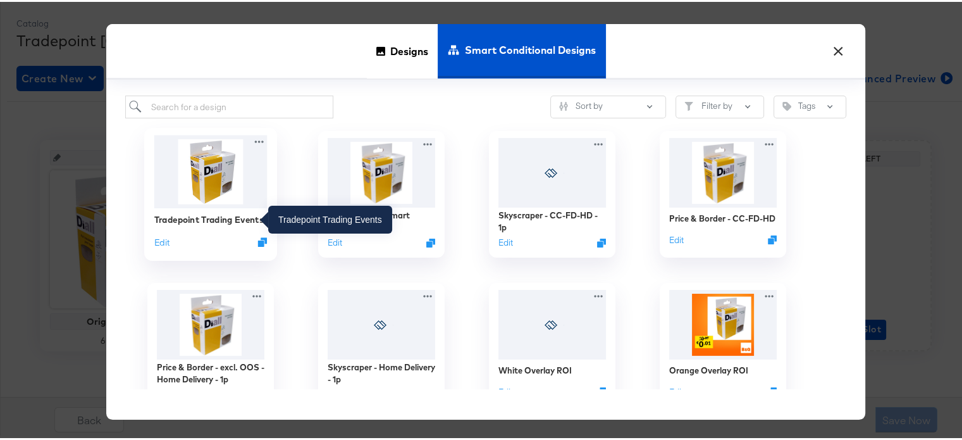
click at [192, 208] on div "Tradepoint Trading Events Edit" at bounding box center [210, 228] width 113 height 45
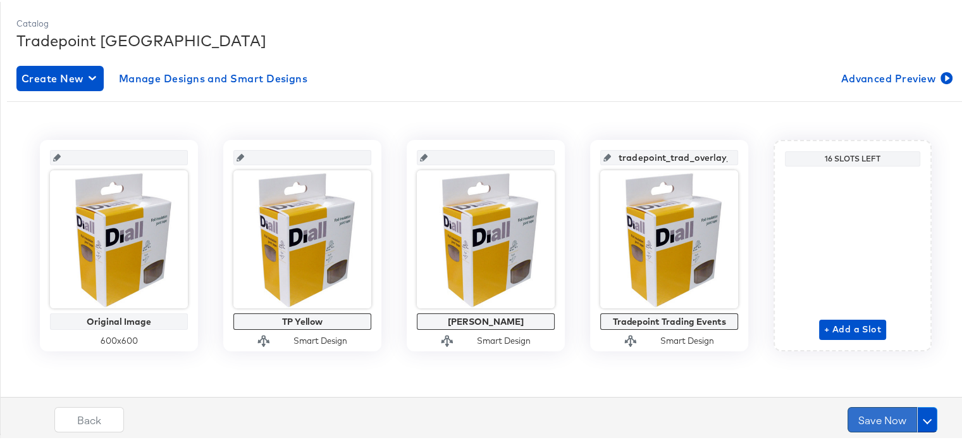
click at [877, 418] on button "Save Now" at bounding box center [883, 417] width 70 height 25
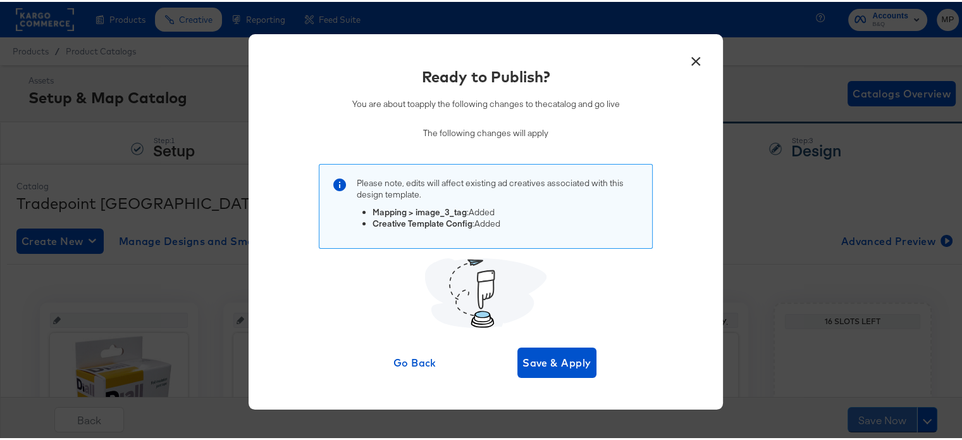
scroll to position [111, 0]
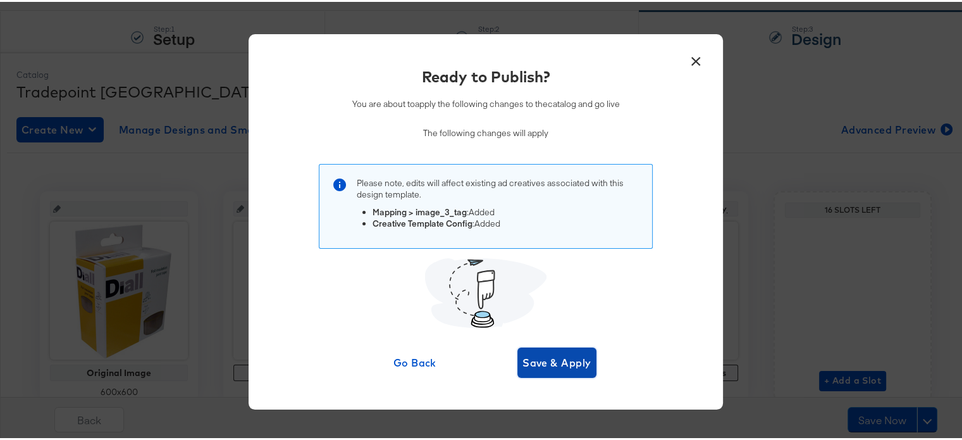
click at [564, 352] on span "Save & Apply" at bounding box center [557, 361] width 69 height 18
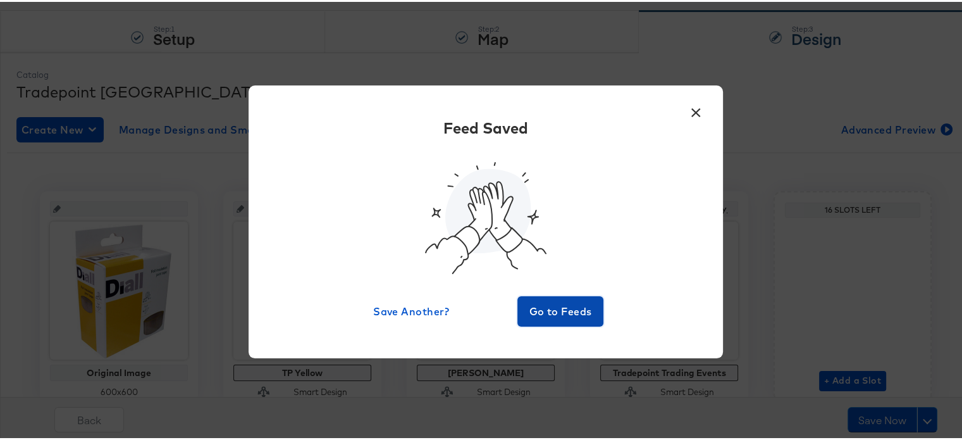
click at [556, 299] on button "Go to Feeds" at bounding box center [560, 309] width 86 height 30
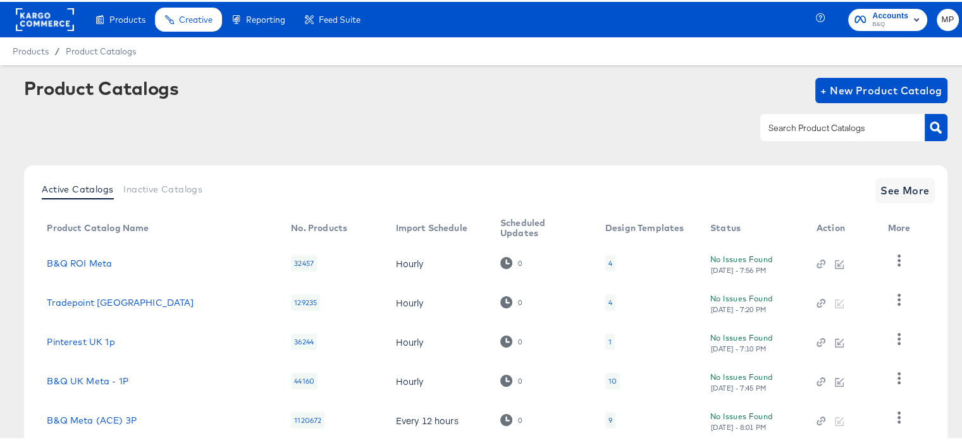
click at [38, 19] on rect at bounding box center [45, 17] width 58 height 23
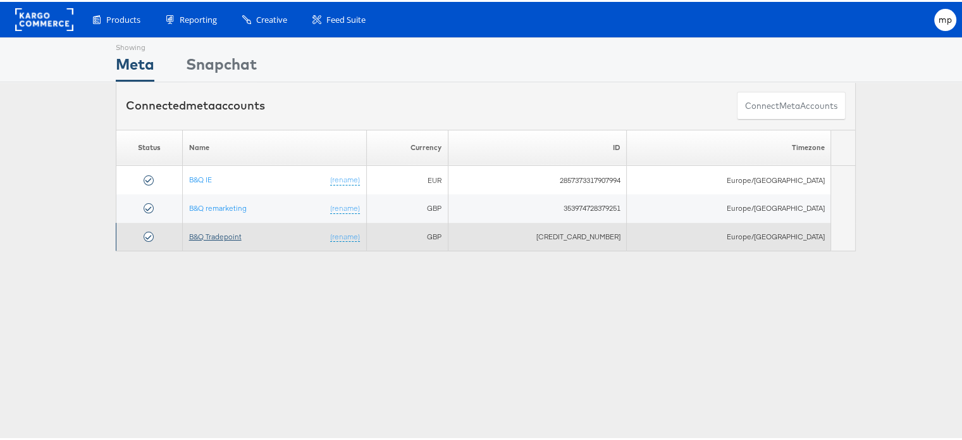
click at [233, 234] on link "B&Q Tradepoint" at bounding box center [215, 234] width 53 height 9
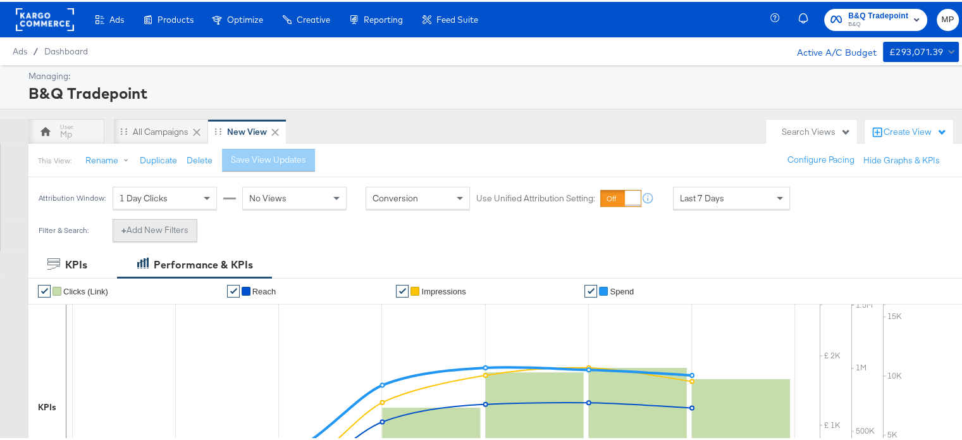
click at [149, 226] on button "+ Add New Filters" at bounding box center [155, 228] width 85 height 23
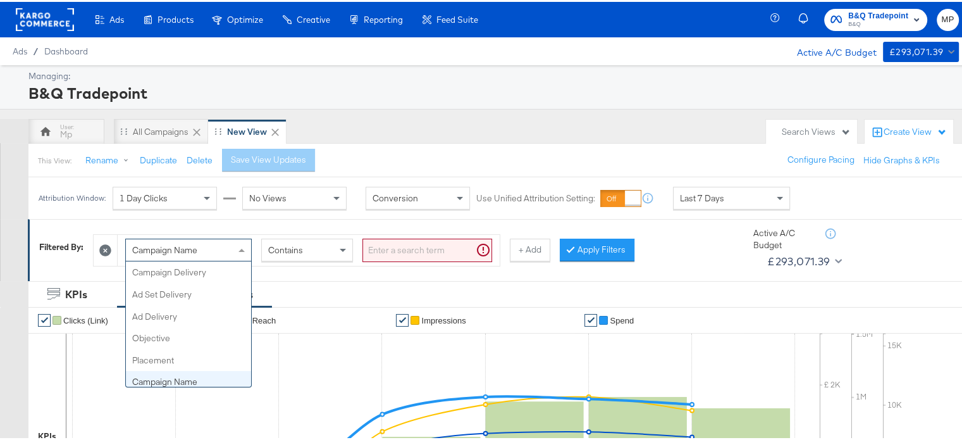
click at [221, 244] on div "Campaign Name" at bounding box center [188, 248] width 125 height 22
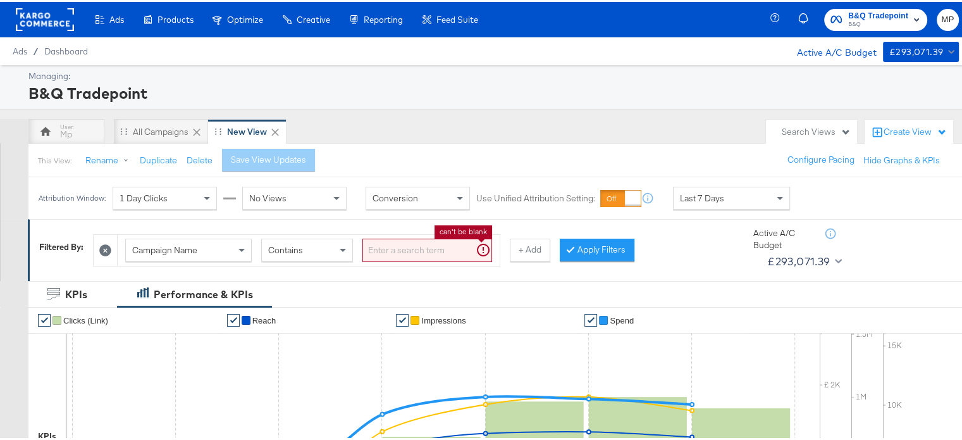
click at [405, 244] on input "search" at bounding box center [427, 248] width 130 height 23
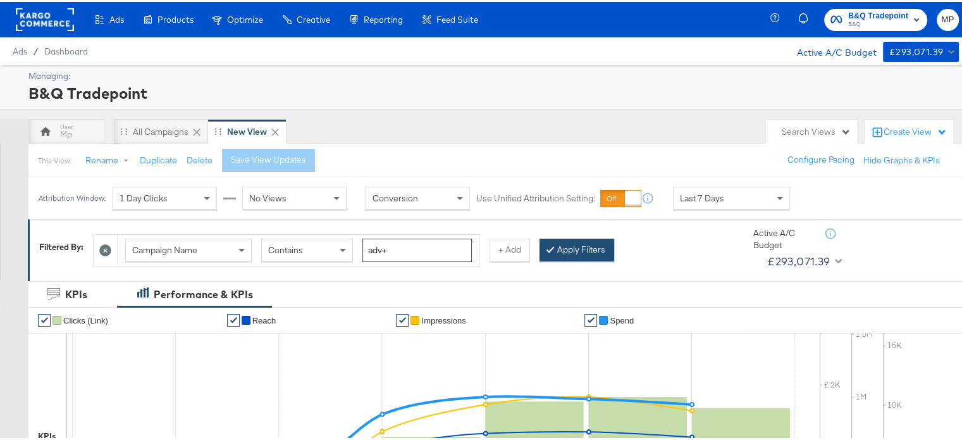
type input "adv+"
click at [585, 252] on button "Apply Filters" at bounding box center [577, 248] width 75 height 23
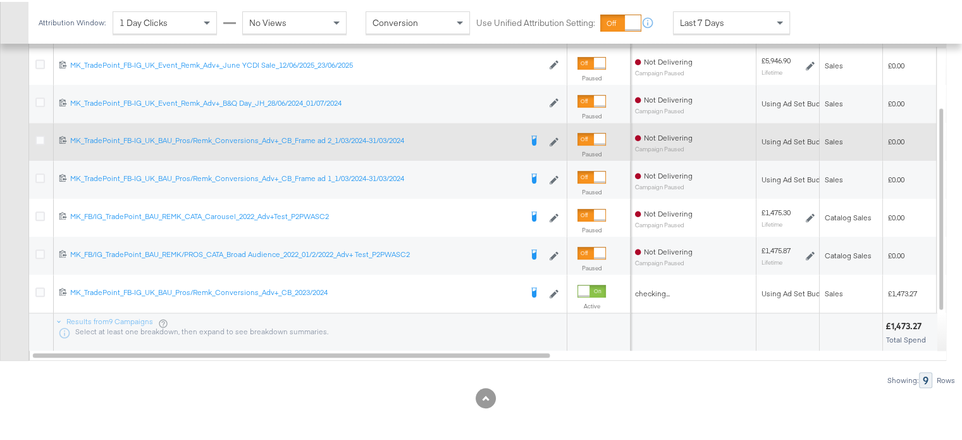
scroll to position [699, 0]
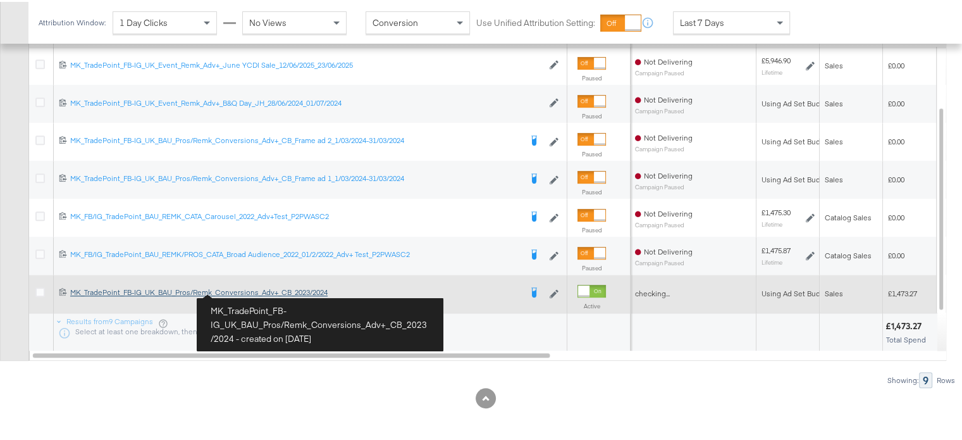
click at [240, 290] on div "MK_TradePoint_FB-IG_UK_BAU_Pros/Remk_Conversions_Adv+_CB_2023/2024 MK_TradePoin…" at bounding box center [295, 290] width 450 height 10
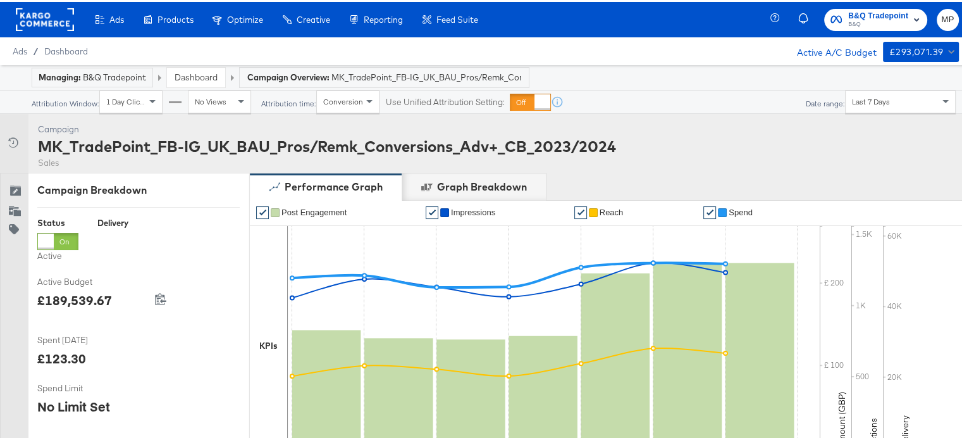
scroll to position [516, 0]
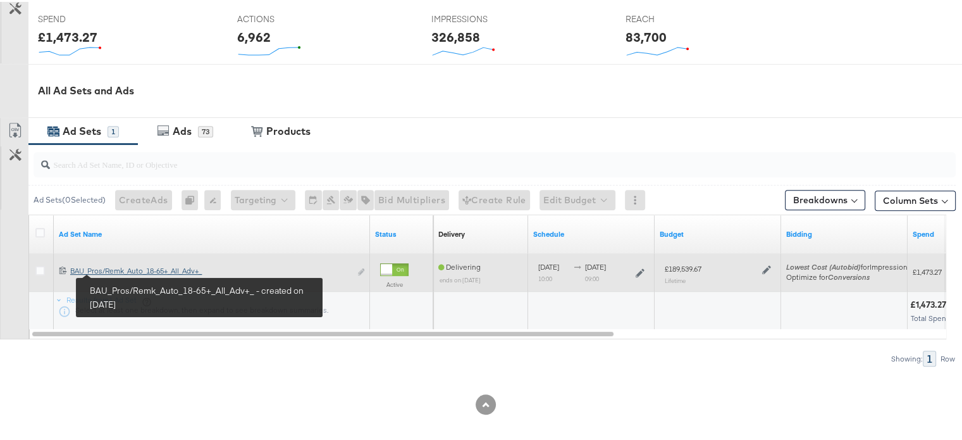
click at [121, 270] on div "BAU_Pros/Remk_Auto_18-65+_All_Adv+_ BAU_Pros/Remk_Auto_18-65+_All_Adv+_" at bounding box center [210, 269] width 280 height 10
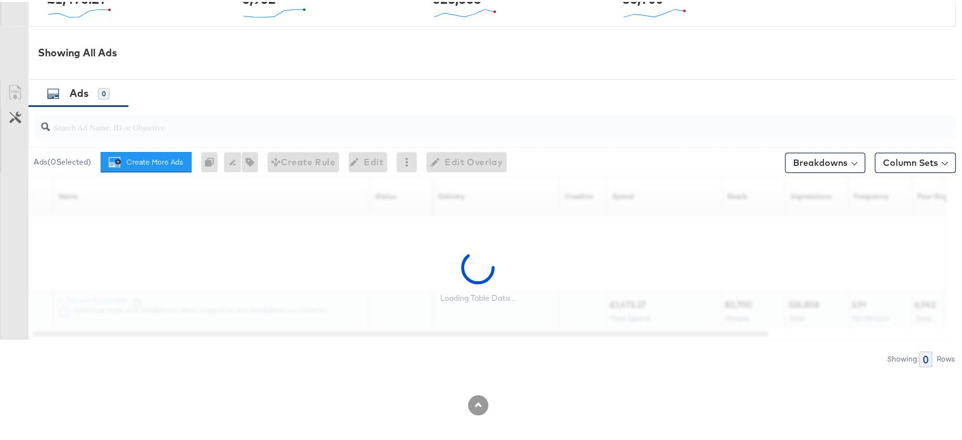
scroll to position [614, 0]
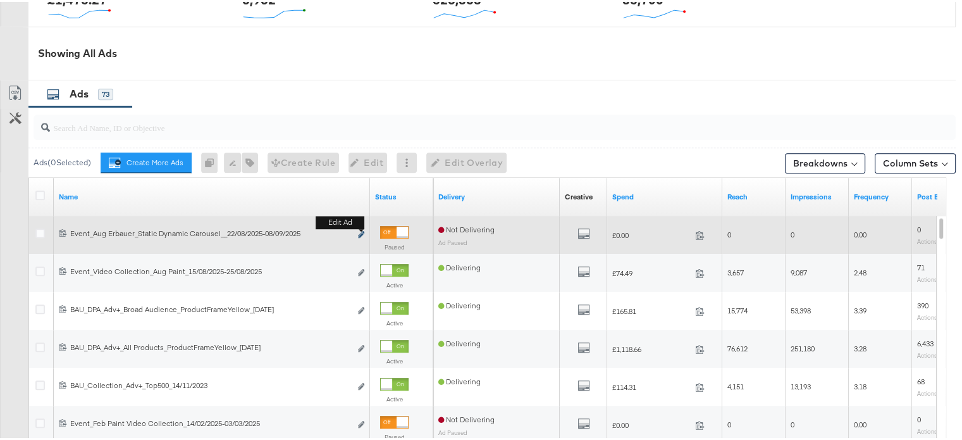
click at [359, 230] on icon "link" at bounding box center [361, 232] width 6 height 7
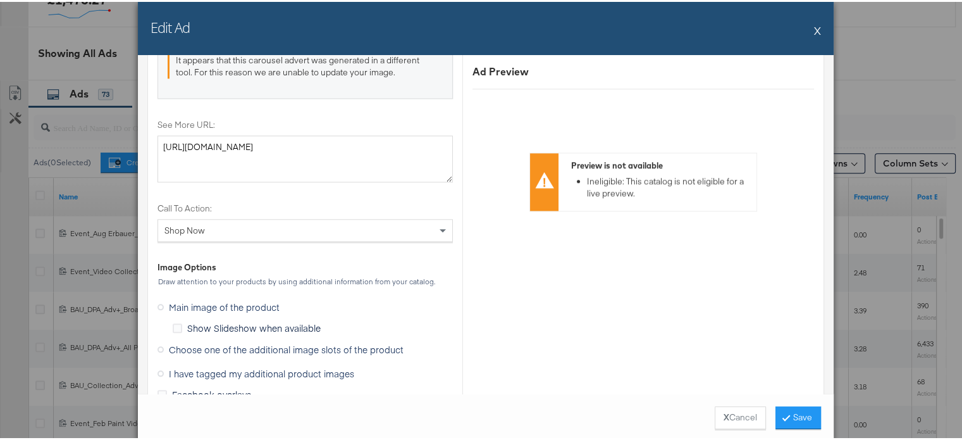
scroll to position [1564, 0]
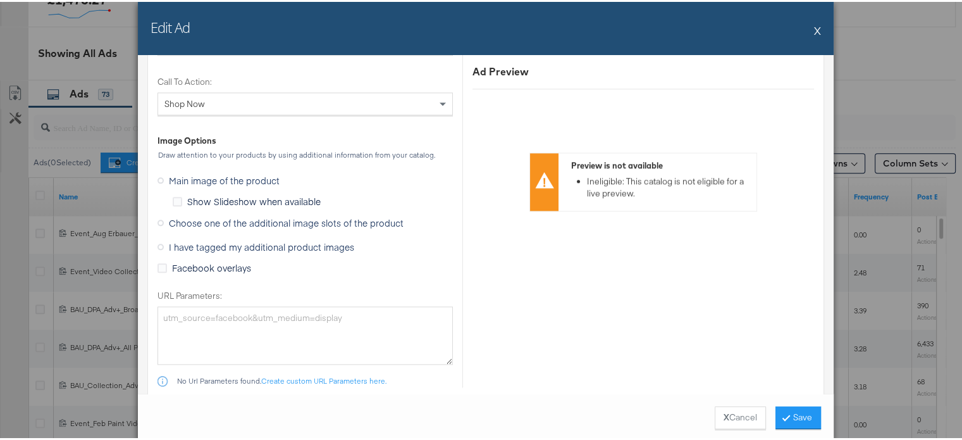
click at [158, 218] on icon at bounding box center [161, 221] width 6 height 6
click at [0, 0] on input "Choose one of the additional image slots of the product" at bounding box center [0, 0] width 0 height 0
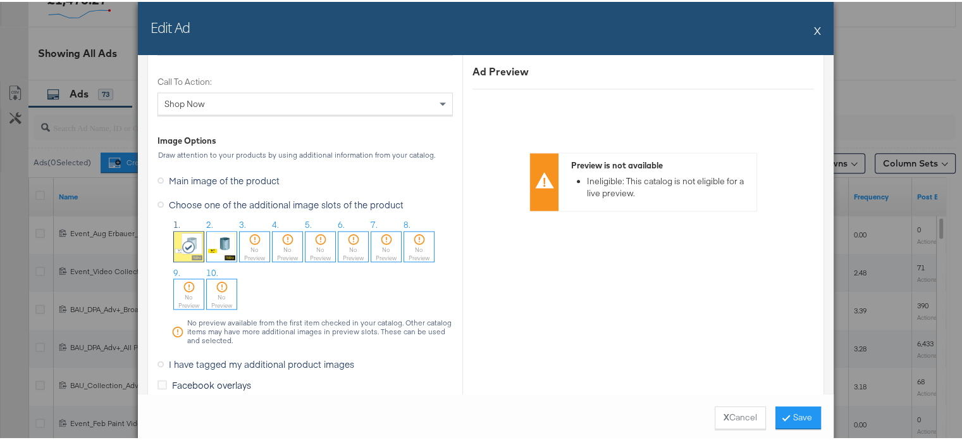
click at [247, 244] on div "No Preview" at bounding box center [255, 252] width 30 height 16
click at [290, 282] on ol "1. 2. 3. 4. No Preview 5. No Preview 6. No Preview 7. No Preview 8. No Preview …" at bounding box center [312, 264] width 282 height 95
click at [248, 240] on icon at bounding box center [255, 244] width 14 height 13
click at [261, 193] on label "Choose one of the additional image slots of the product" at bounding box center [283, 202] width 251 height 19
click at [0, 0] on input "Choose one of the additional image slots of the product" at bounding box center [0, 0] width 0 height 0
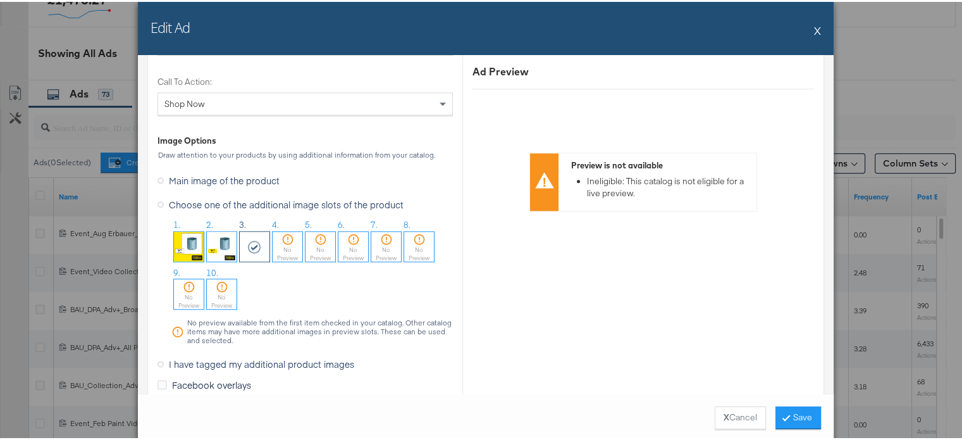
click at [261, 196] on span "Choose one of the additional image slots of the product" at bounding box center [286, 202] width 235 height 13
click at [0, 0] on input "Choose one of the additional image slots of the product" at bounding box center [0, 0] width 0 height 0
click at [268, 278] on ol "1. 2. 3. 4. No Preview 5. No Preview 6. No Preview 7. No Preview 8. No Preview …" at bounding box center [312, 264] width 282 height 95
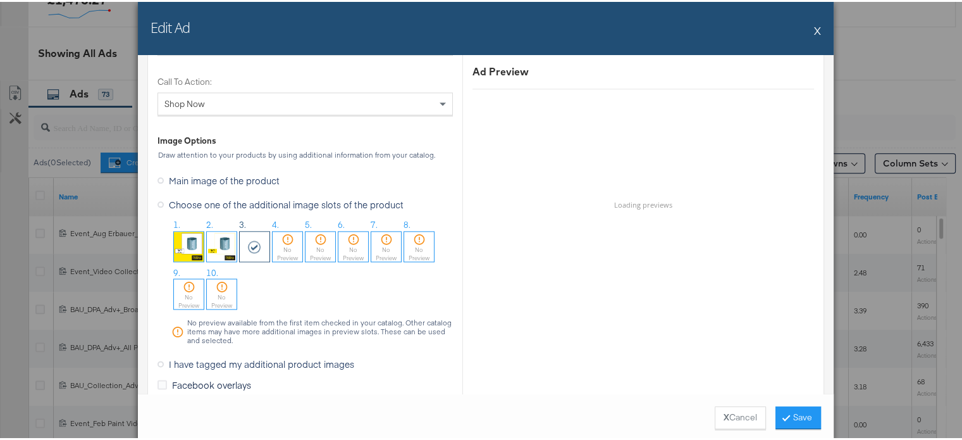
click at [254, 247] on div at bounding box center [255, 245] width 30 height 30
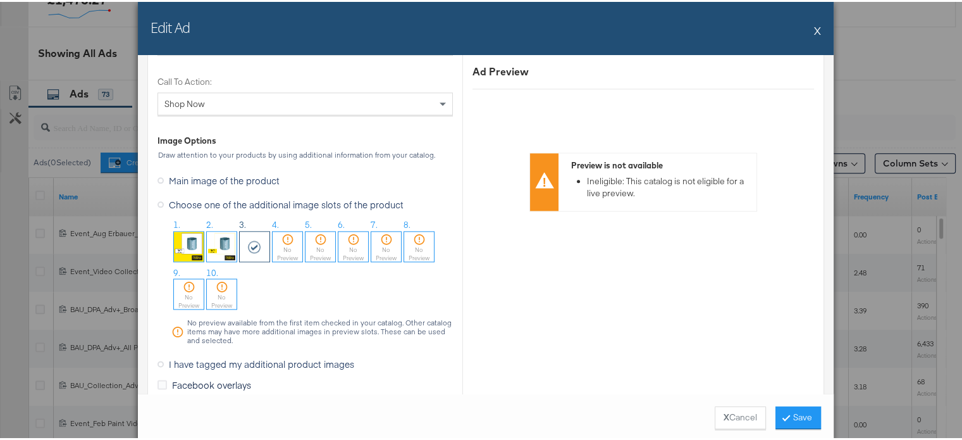
click at [814, 29] on button "X" at bounding box center [817, 28] width 7 height 25
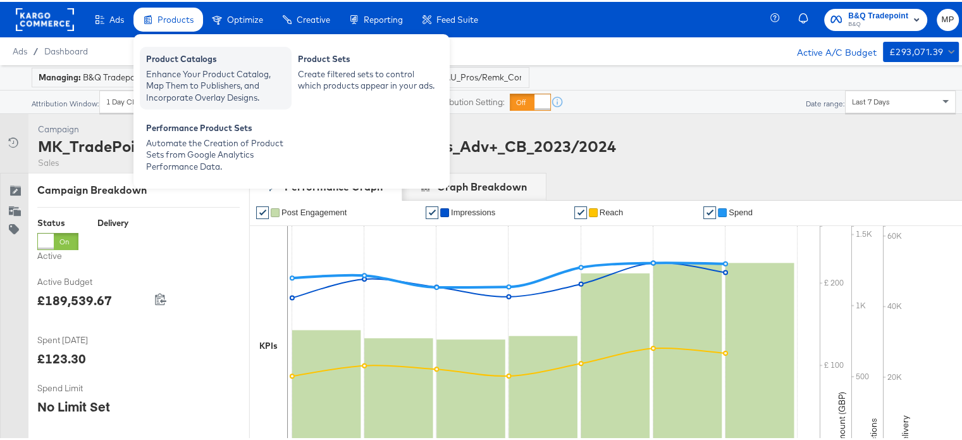
click at [171, 82] on div "Enhance Your Product Catalog, Map Them to Publishers, and Incorporate Overlay D…" at bounding box center [215, 83] width 139 height 35
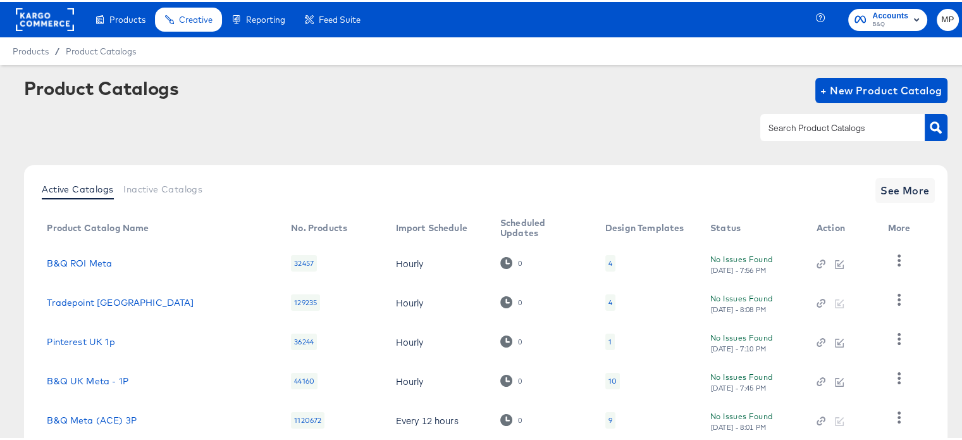
click at [605, 296] on div "4" at bounding box center [610, 300] width 10 height 16
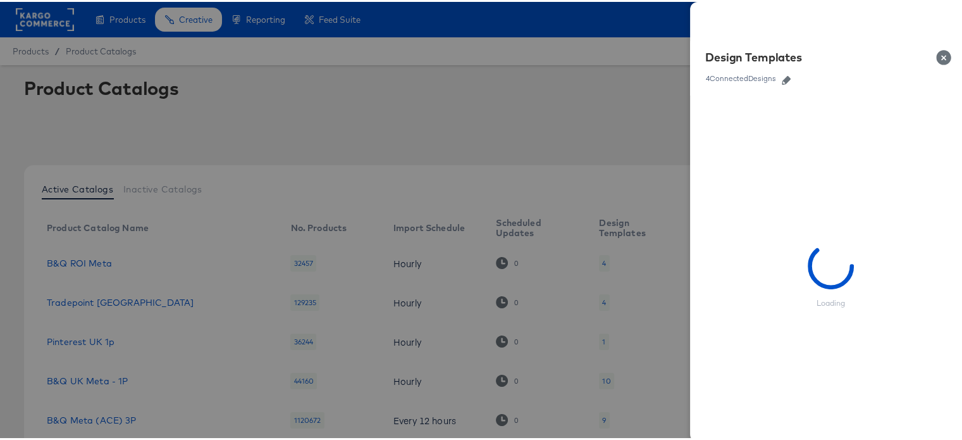
click at [782, 77] on icon "button" at bounding box center [786, 78] width 9 height 9
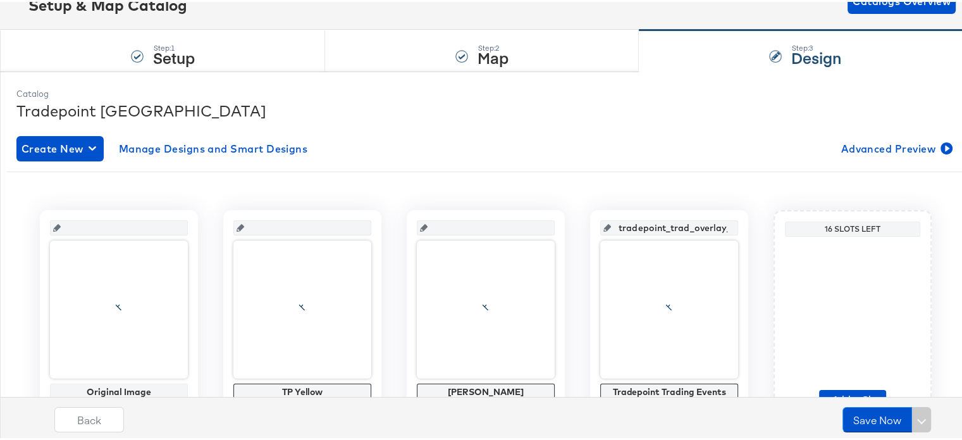
scroll to position [163, 0]
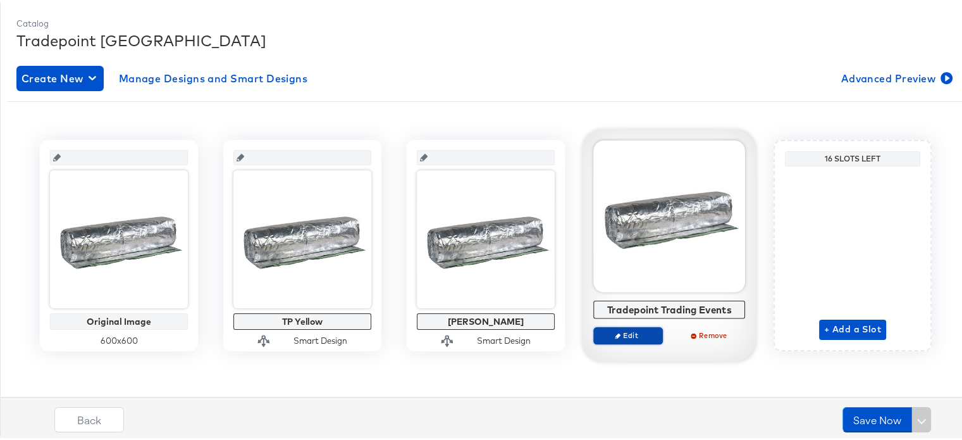
click at [631, 328] on span "Edit" at bounding box center [628, 332] width 58 height 9
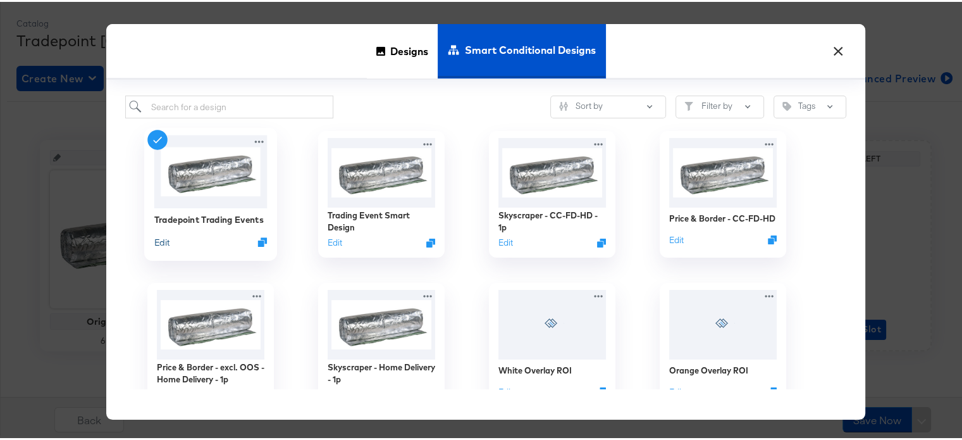
click at [159, 241] on button "Edit" at bounding box center [161, 240] width 15 height 12
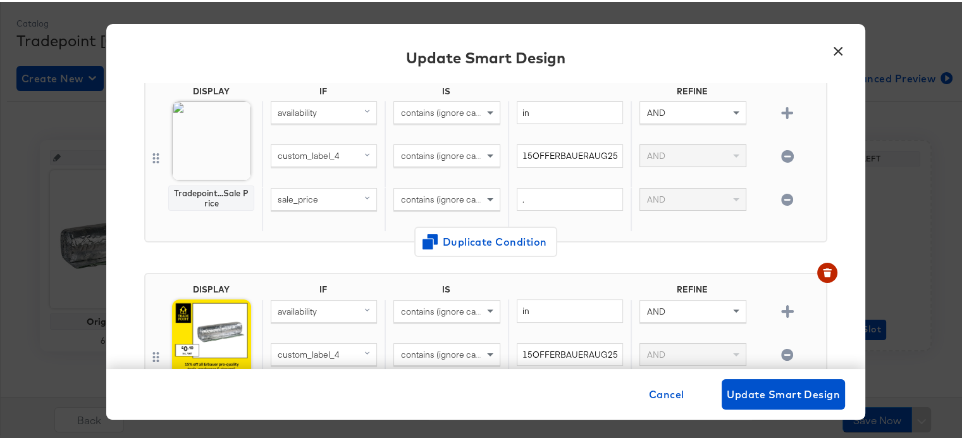
scroll to position [0, 0]
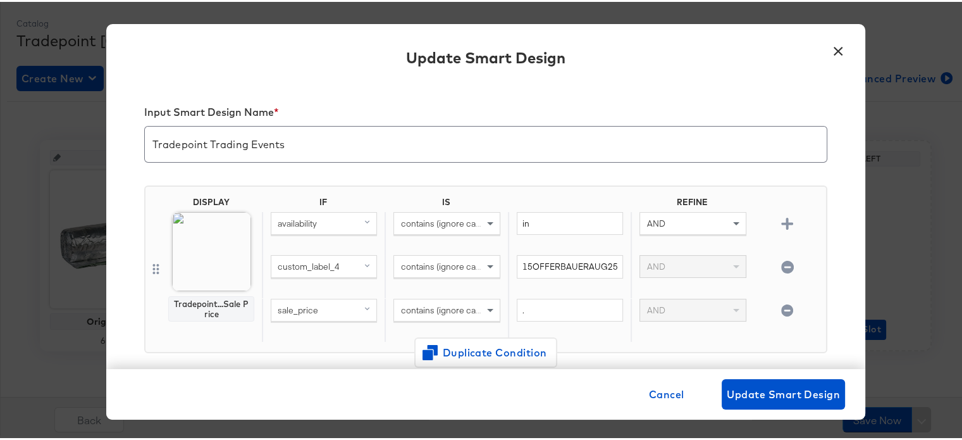
click at [833, 51] on button "×" at bounding box center [838, 46] width 23 height 23
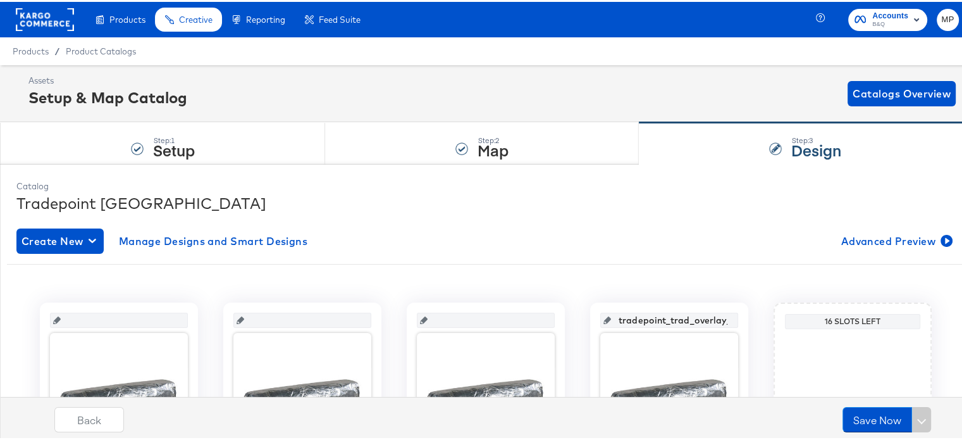
click at [40, 20] on rect at bounding box center [45, 17] width 58 height 23
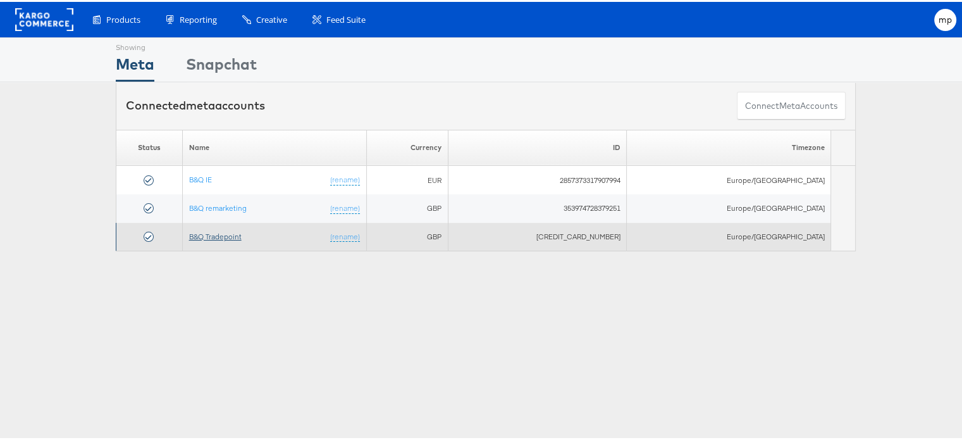
click at [221, 237] on link "B&Q Tradepoint" at bounding box center [215, 234] width 53 height 9
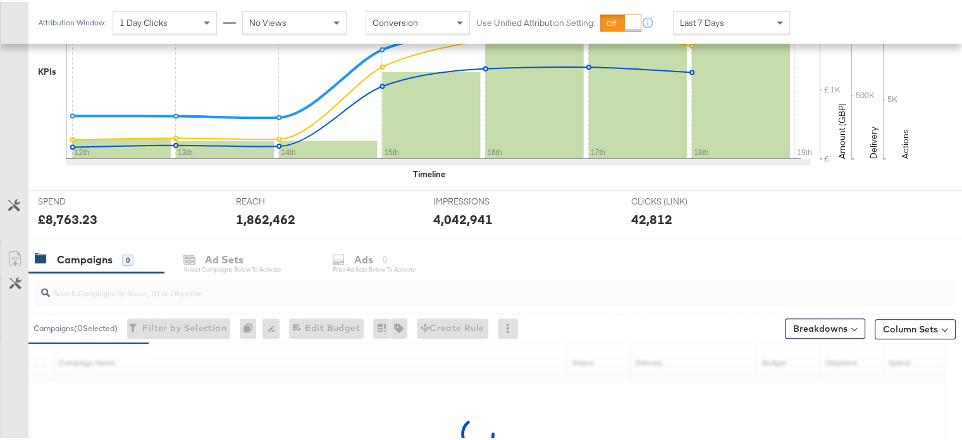
scroll to position [471, 0]
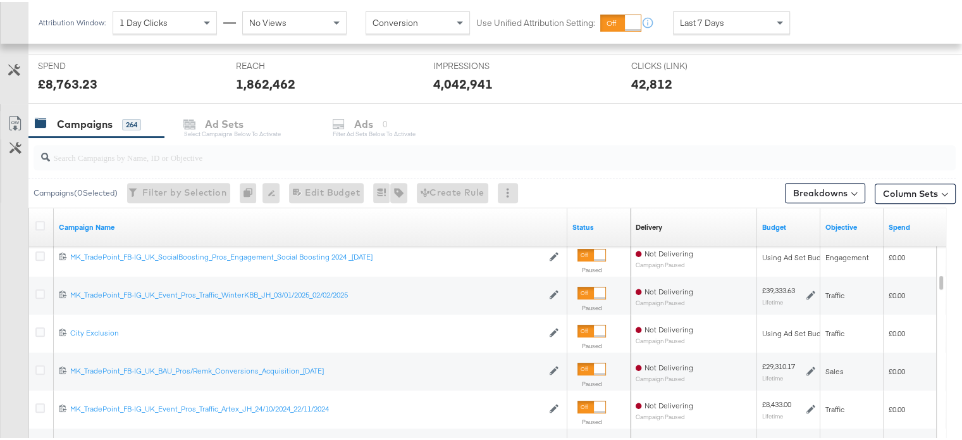
click at [167, 189] on div "Filter by Selection Filter 0 campaigns" at bounding box center [178, 191] width 103 height 20
click at [110, 155] on input "search" at bounding box center [461, 150] width 823 height 25
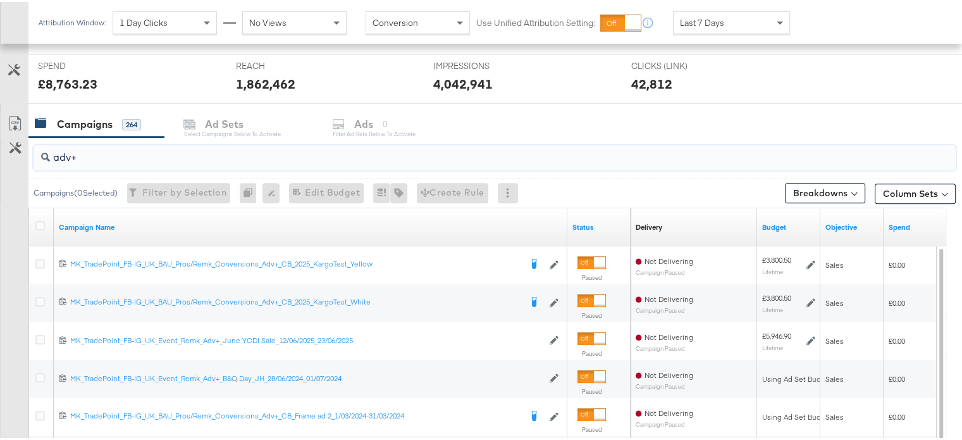
type input "adv+"
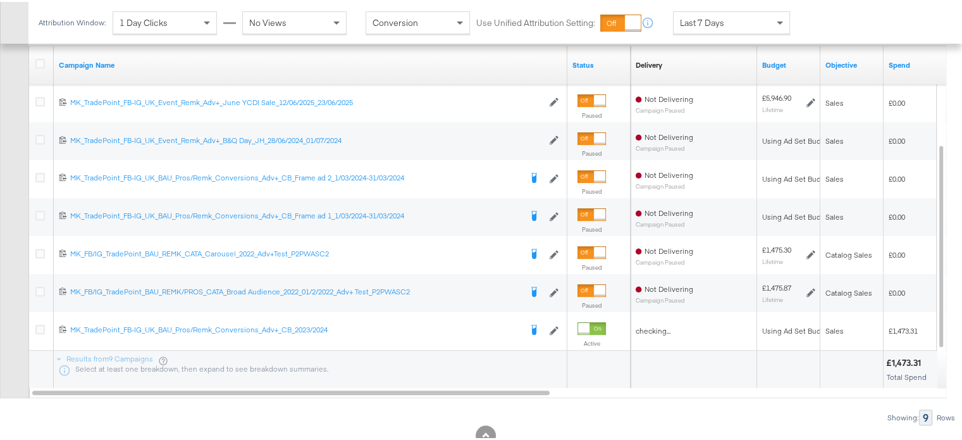
scroll to position [670, 0]
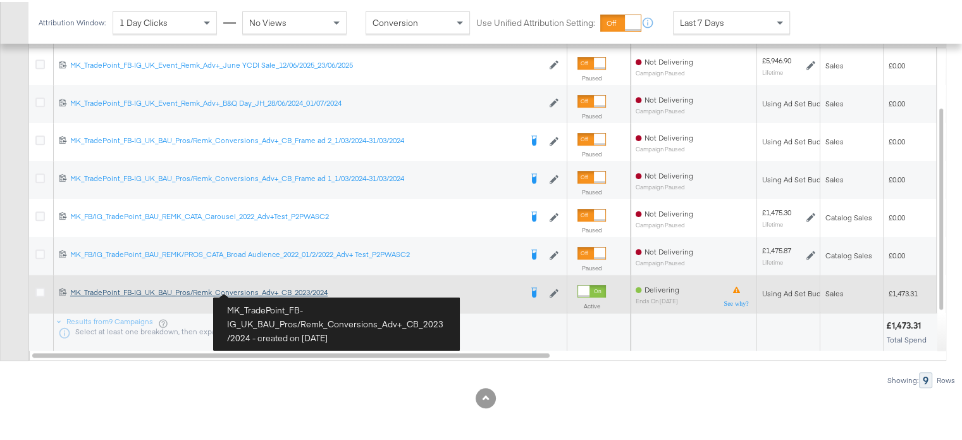
click at [261, 290] on div "MK_TradePoint_FB-IG_UK_BAU_Pros/Remk_Conversions_Adv+_CB_2023/2024 MK_TradePoin…" at bounding box center [295, 290] width 450 height 10
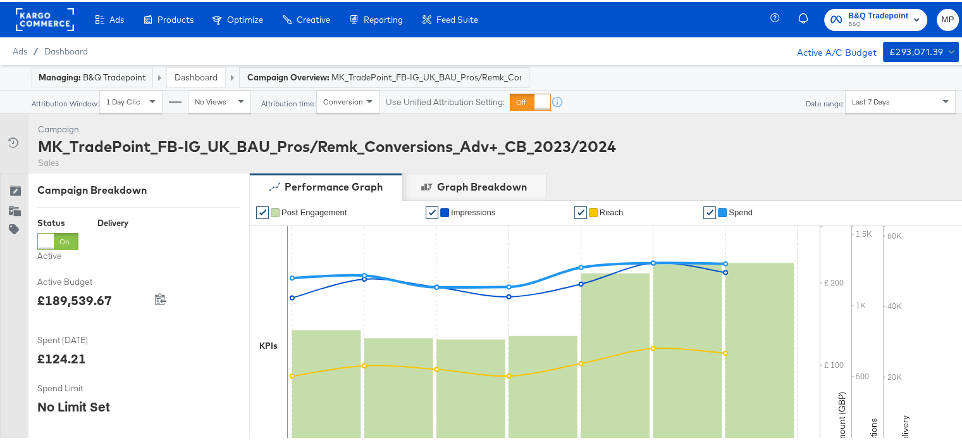
scroll to position [407, 0]
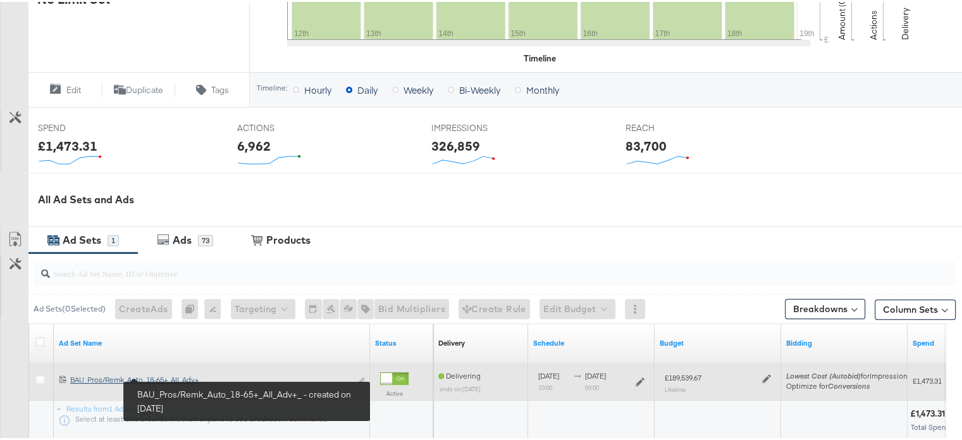
click at [171, 374] on div "BAU_Pros/Remk_Auto_18-65+_All_Adv+_ BAU_Pros/Remk_Auto_18-65+_All_Adv+_" at bounding box center [210, 378] width 280 height 10
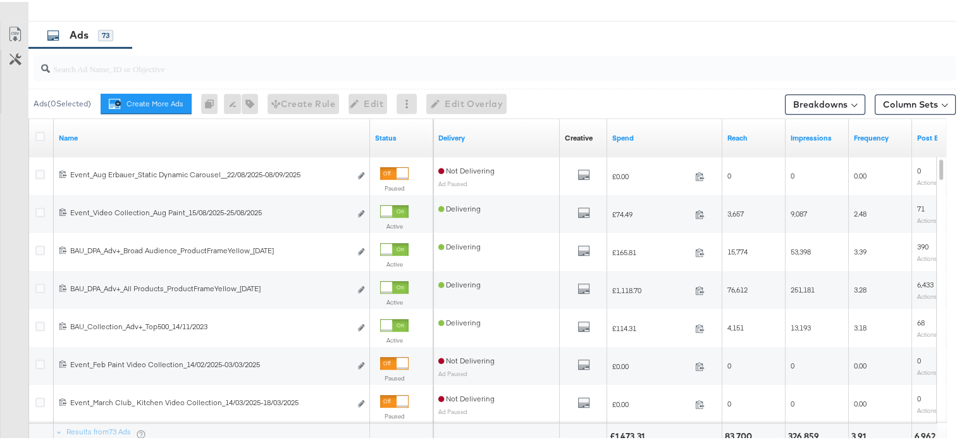
scroll to position [687, 0]
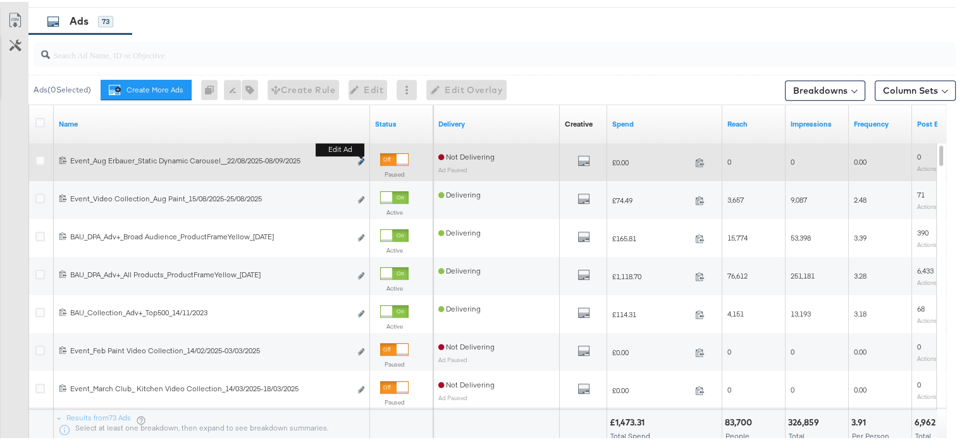
click at [362, 160] on icon "link" at bounding box center [361, 159] width 6 height 7
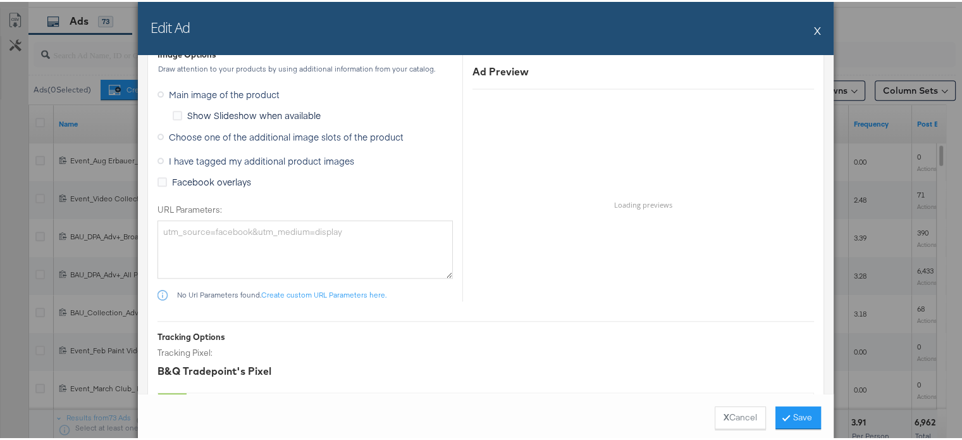
scroll to position [1654, 0]
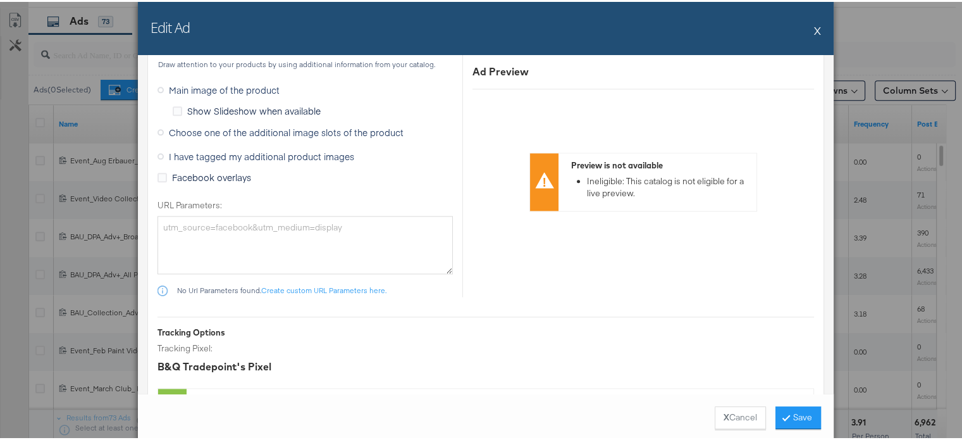
click at [159, 126] on label "Choose one of the additional image slots of the product" at bounding box center [283, 130] width 251 height 19
click at [0, 0] on input "Choose one of the additional image slots of the product" at bounding box center [0, 0] width 0 height 0
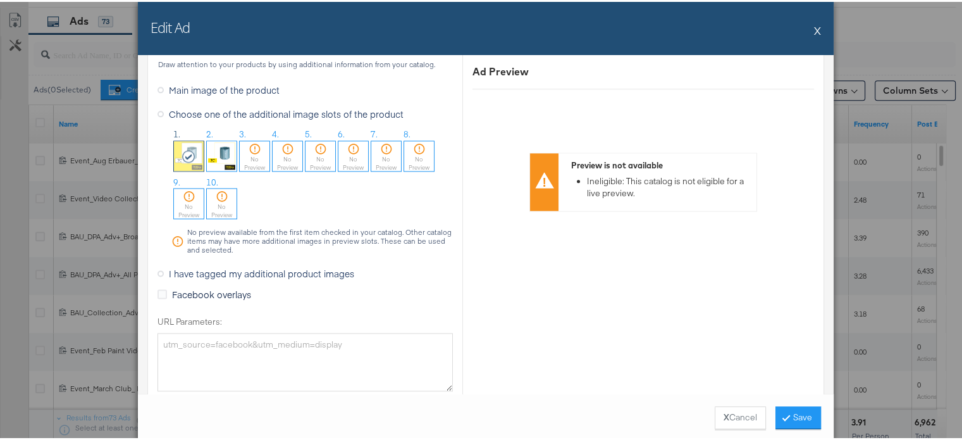
click at [815, 30] on button "X" at bounding box center [817, 28] width 7 height 25
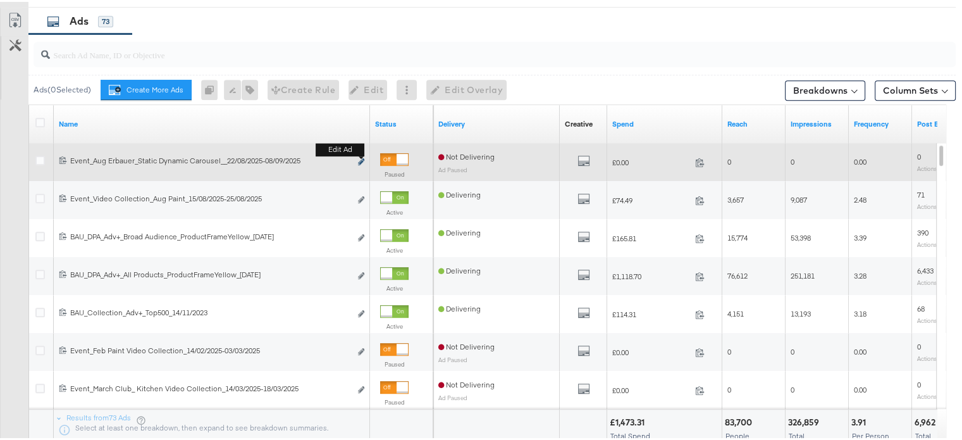
click at [359, 156] on icon "link" at bounding box center [361, 159] width 6 height 7
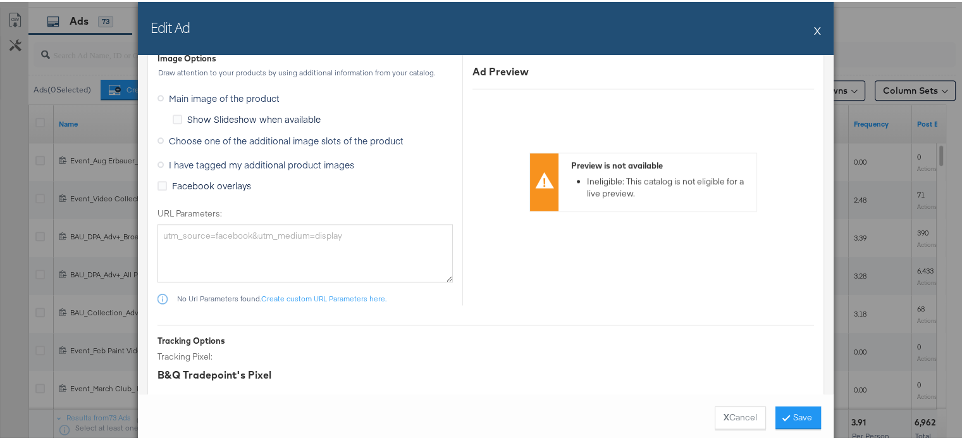
scroll to position [1647, 0]
click at [171, 137] on span "Choose one of the additional image slots of the product" at bounding box center [286, 138] width 235 height 13
click at [0, 0] on input "Choose one of the additional image slots of the product" at bounding box center [0, 0] width 0 height 0
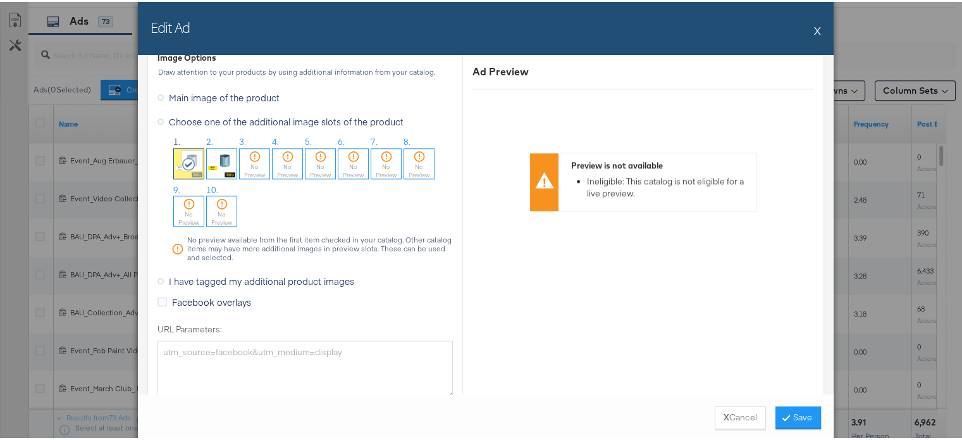
click at [254, 161] on div "No Preview" at bounding box center [255, 169] width 30 height 16
click at [787, 402] on div "X Cancel Save" at bounding box center [486, 416] width 696 height 48
click at [793, 413] on button "Save" at bounding box center [799, 415] width 46 height 23
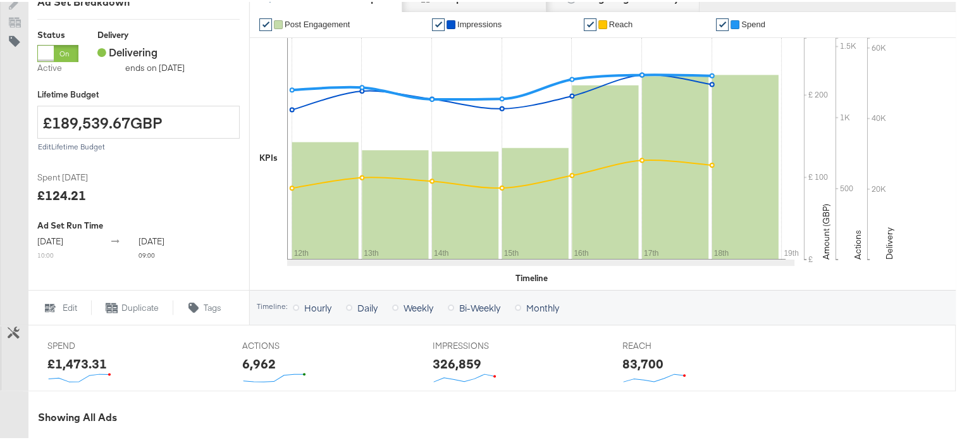
scroll to position [0, 0]
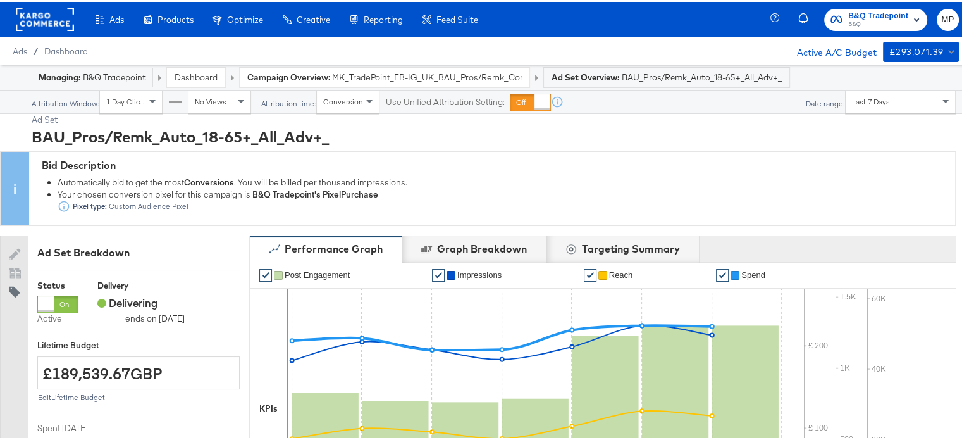
click at [425, 76] on span "MK_TradePoint_FB-IG_UK_BAU_Pros/Remk_Conversions_Adv+_CB_2023/2024" at bounding box center [427, 76] width 190 height 12
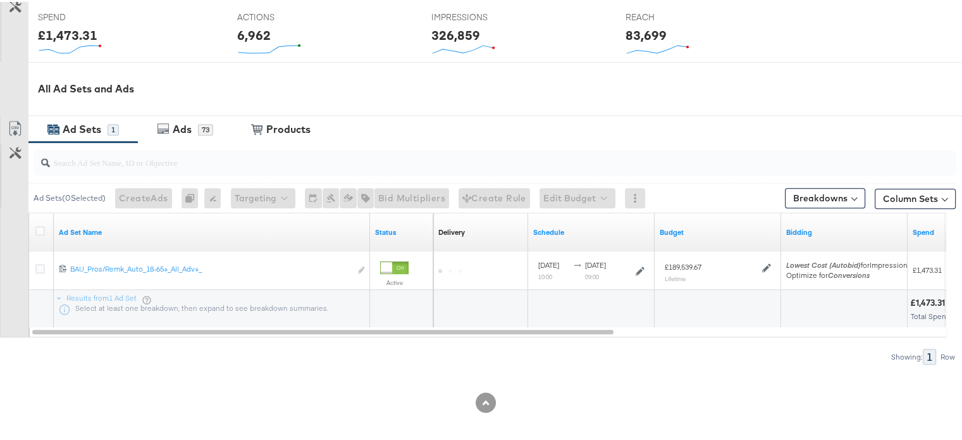
scroll to position [516, 0]
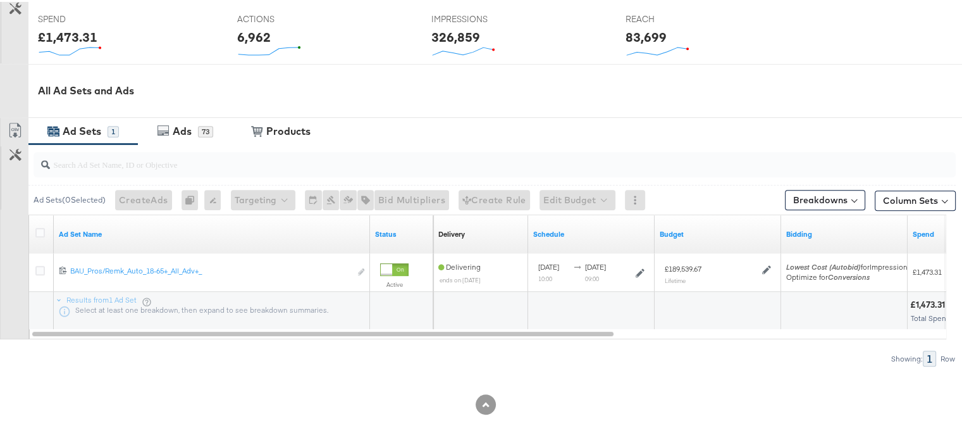
click at [94, 131] on div "Ad Sets" at bounding box center [82, 129] width 39 height 15
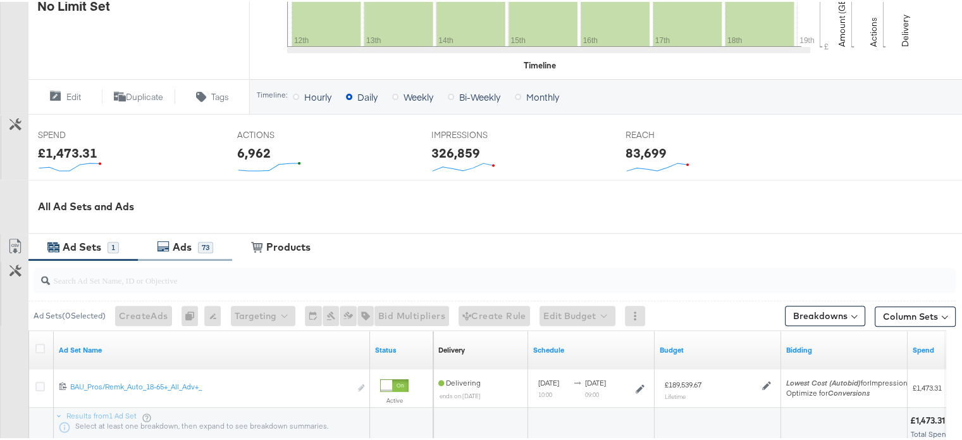
scroll to position [0, 0]
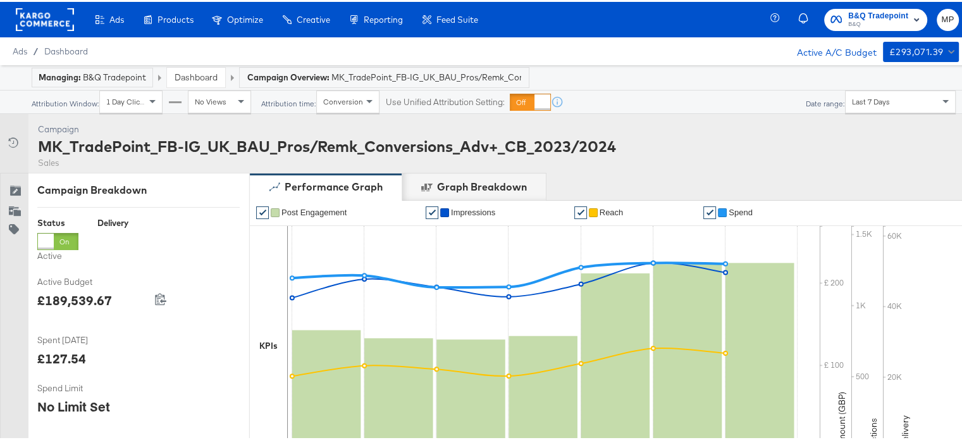
click at [192, 69] on div "Dashboard" at bounding box center [196, 76] width 58 height 20
click at [198, 75] on link "Dashboard" at bounding box center [196, 75] width 43 height 11
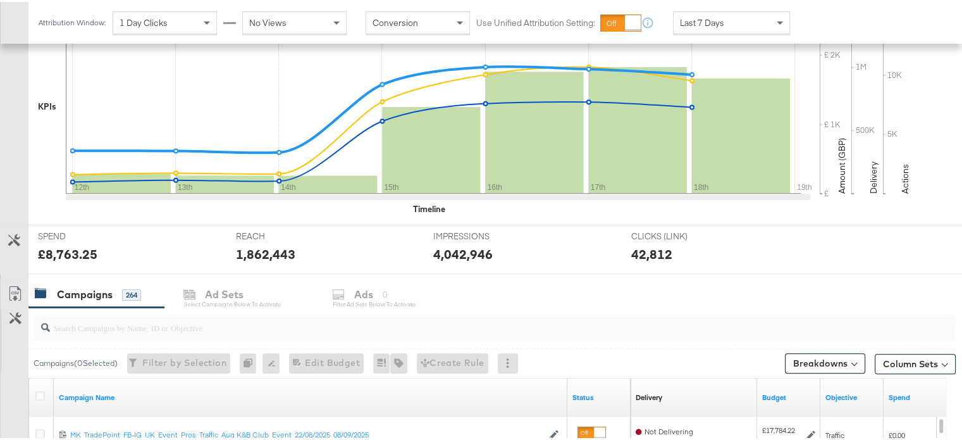
scroll to position [357, 0]
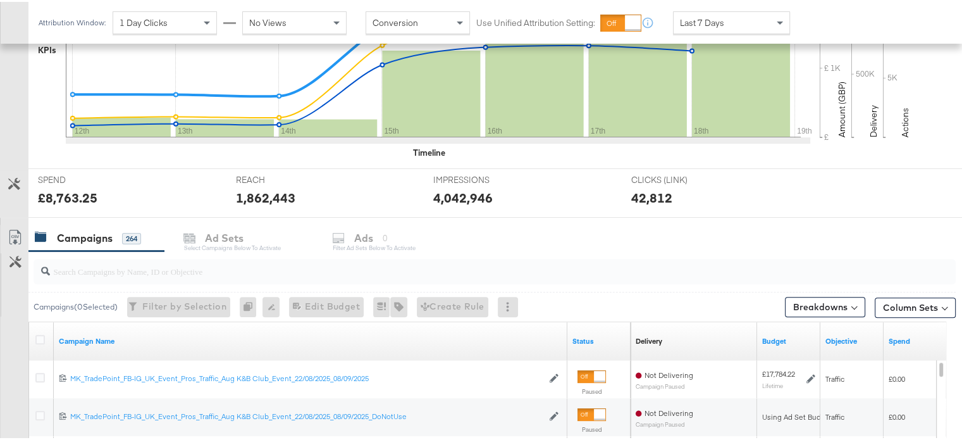
click at [164, 256] on input "search" at bounding box center [461, 264] width 823 height 25
type input "adv+"
click at [518, 267] on input "adv+" at bounding box center [461, 264] width 823 height 25
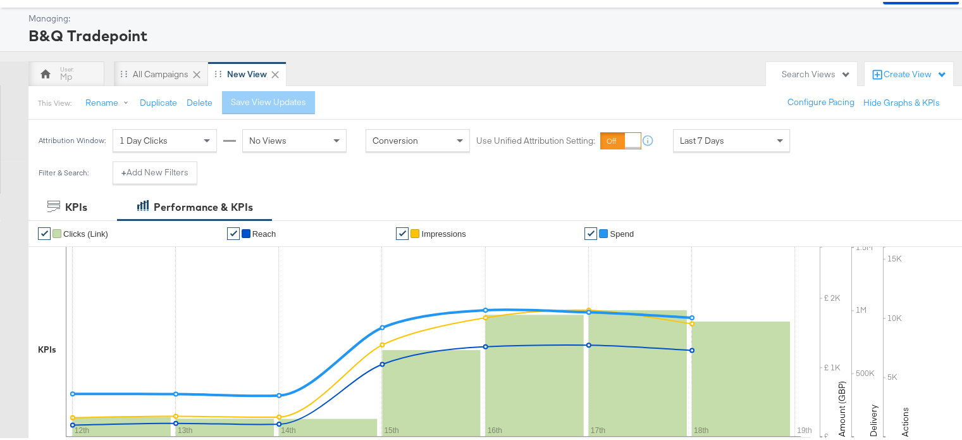
scroll to position [0, 0]
